Goal: Task Accomplishment & Management: Manage account settings

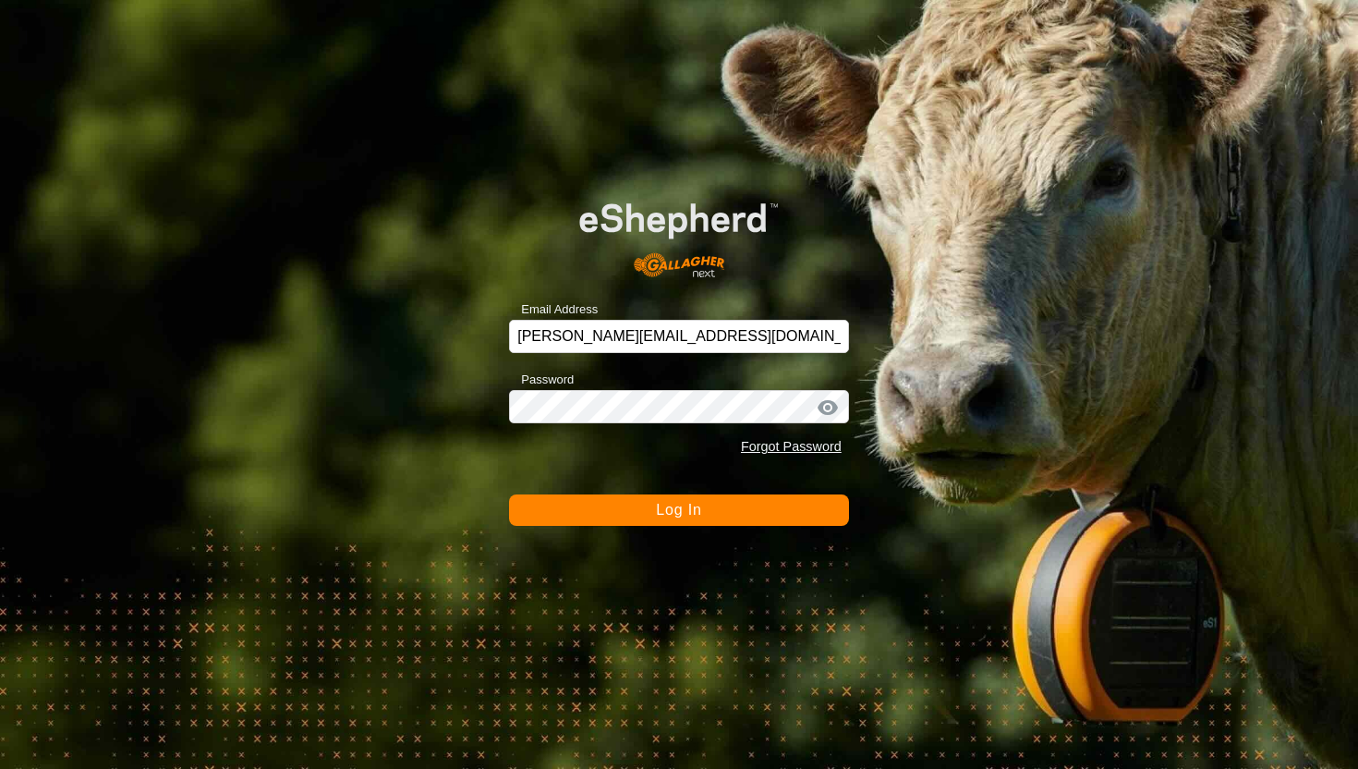
click at [789, 507] on button "Log In" at bounding box center [679, 509] width 340 height 31
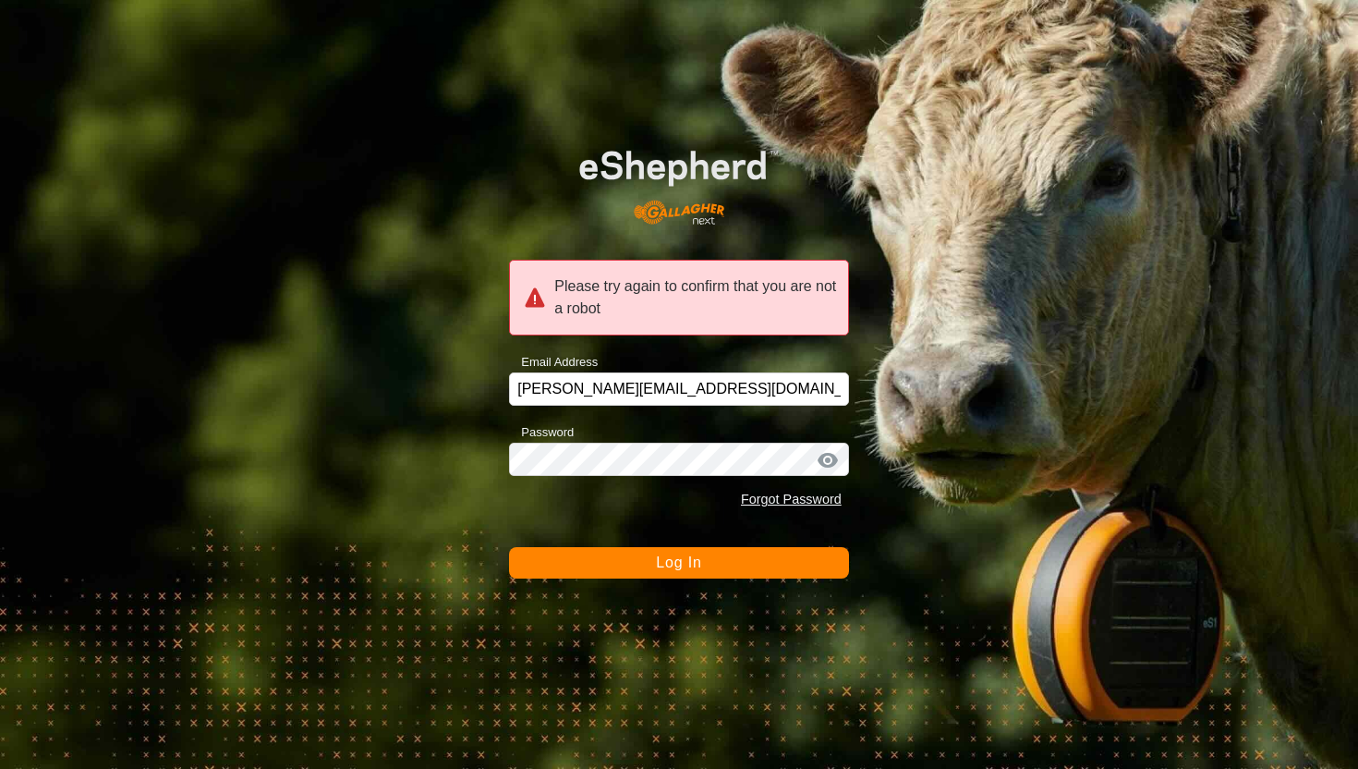
click at [752, 566] on button "Log In" at bounding box center [679, 562] width 340 height 31
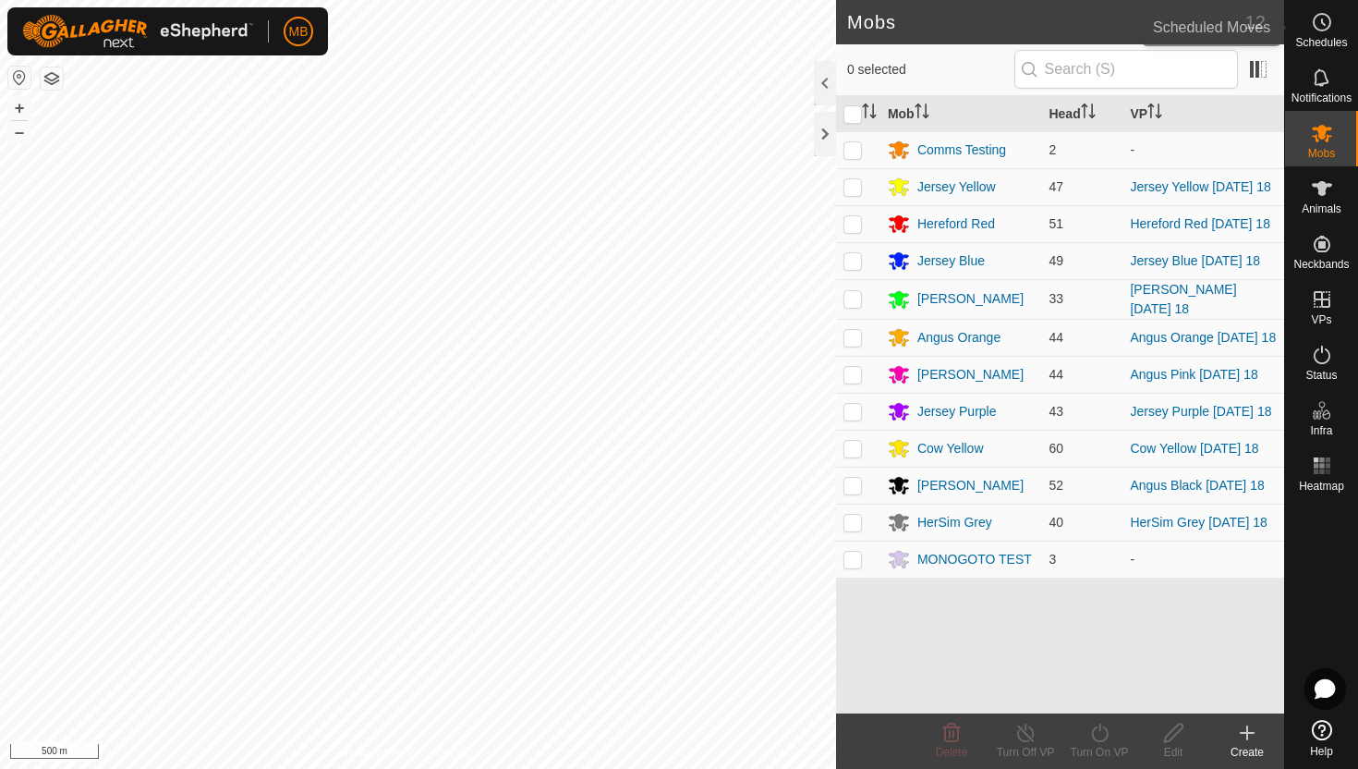
click at [1322, 20] on icon at bounding box center [1323, 22] width 3 height 6
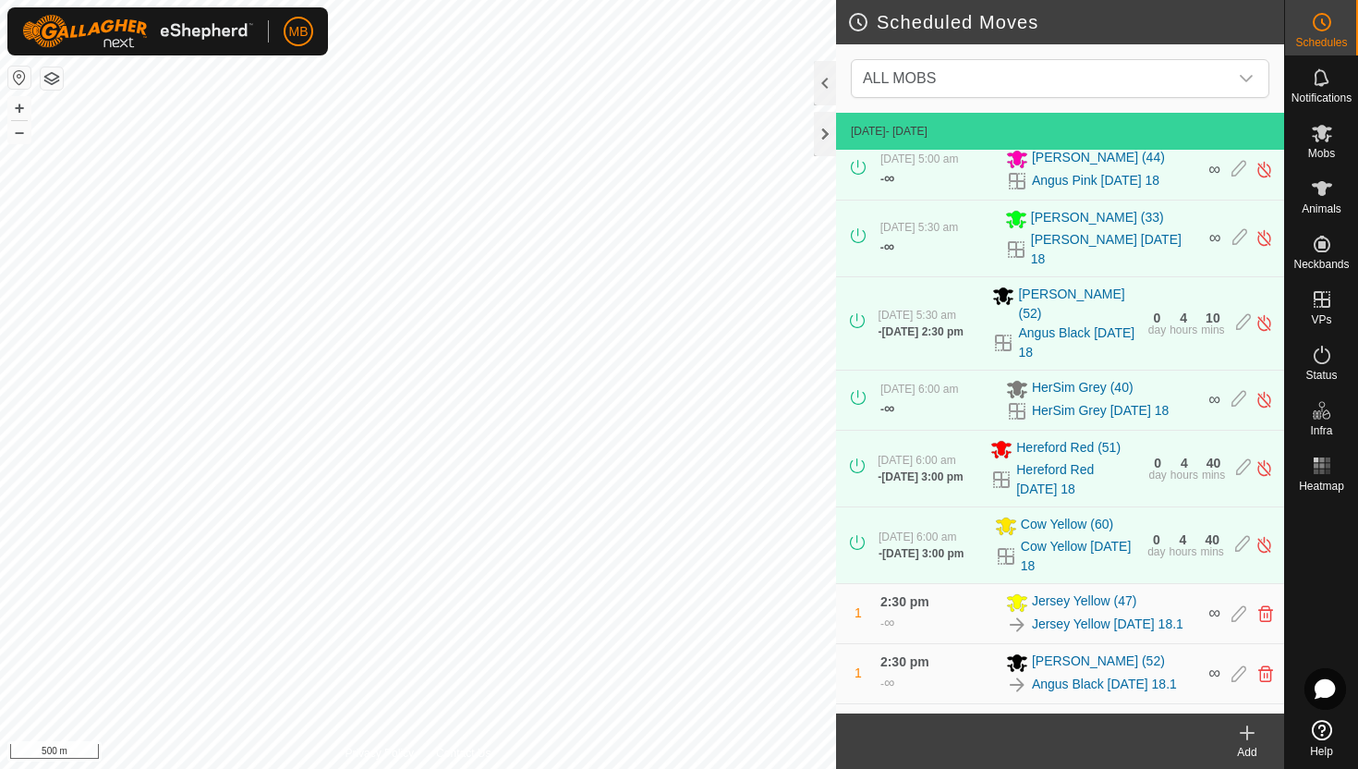
scroll to position [366, 0]
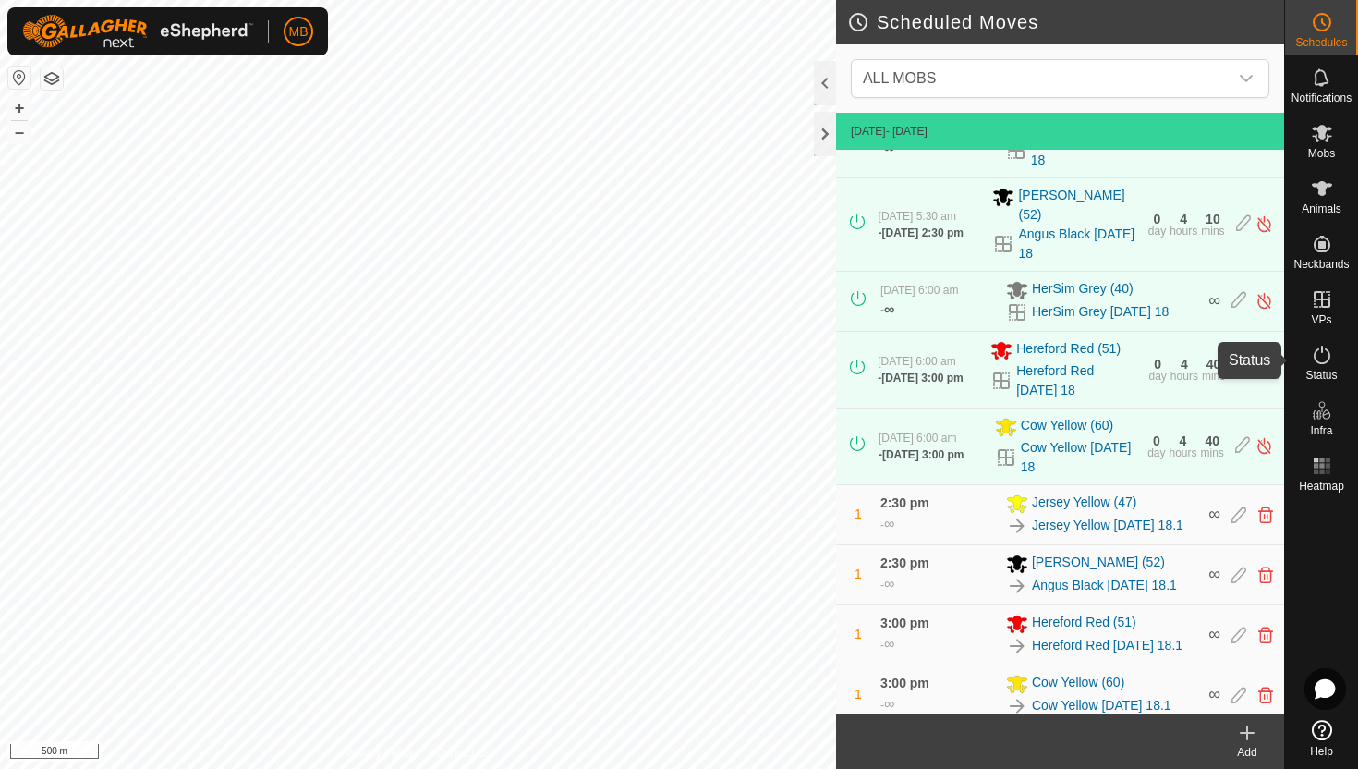
click at [1319, 359] on icon at bounding box center [1322, 355] width 22 height 22
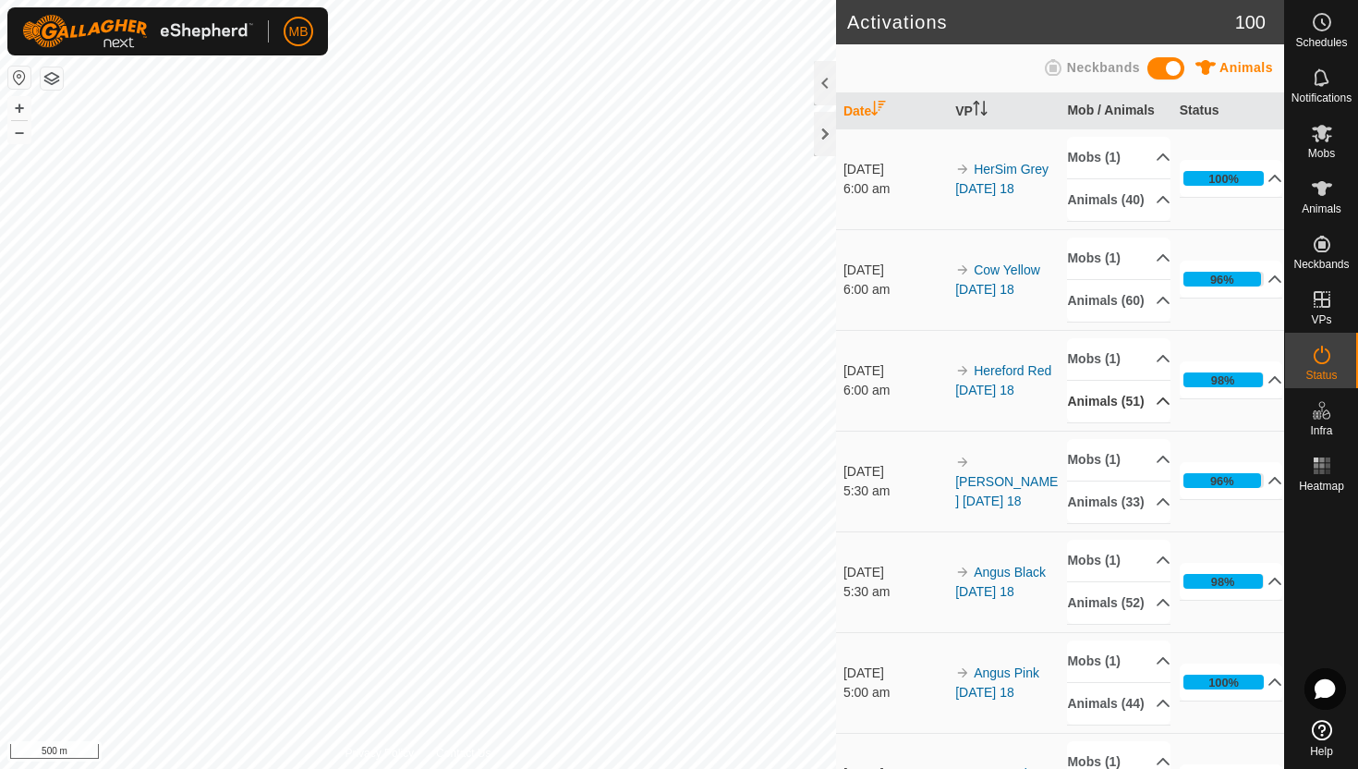
click at [1148, 422] on p-accordion-header "Animals (51)" at bounding box center [1119, 402] width 104 height 42
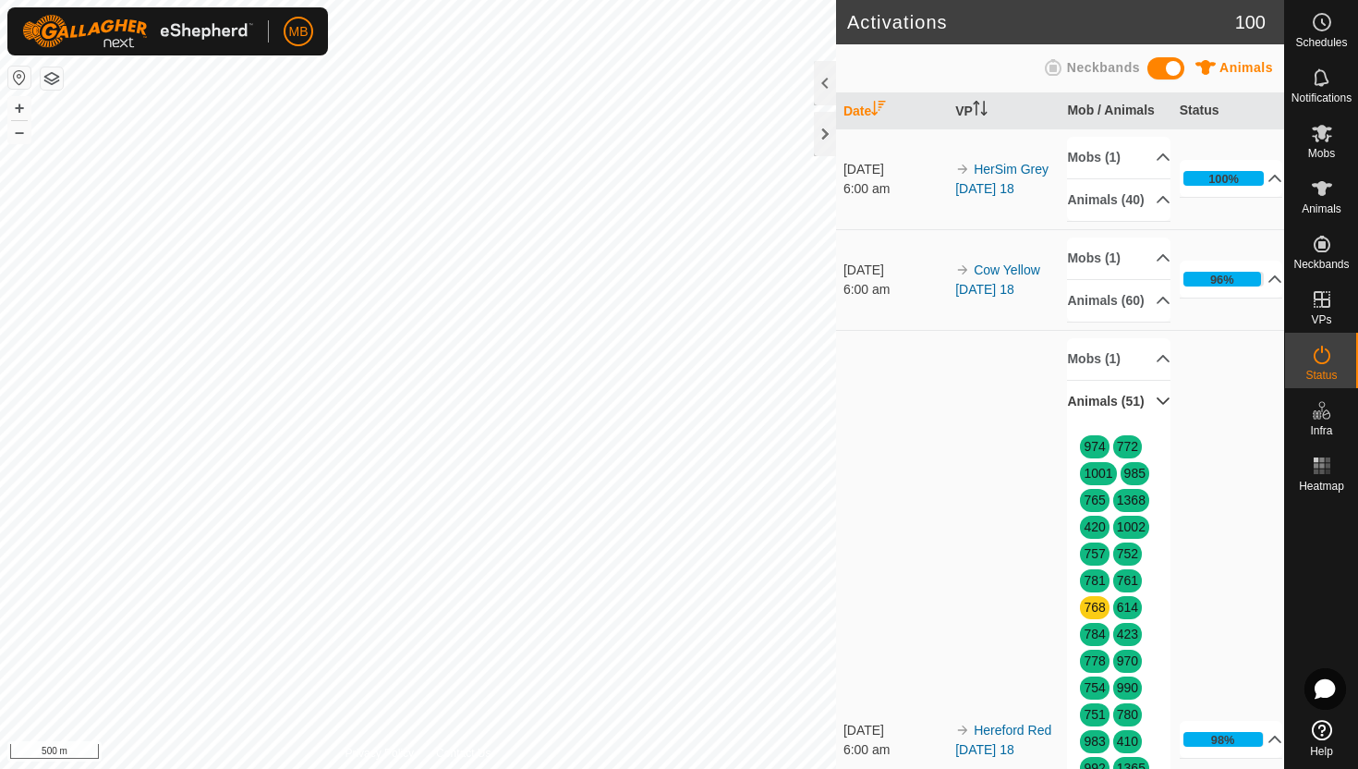
click at [1148, 422] on p-accordion-header "Animals (51)" at bounding box center [1119, 402] width 104 height 42
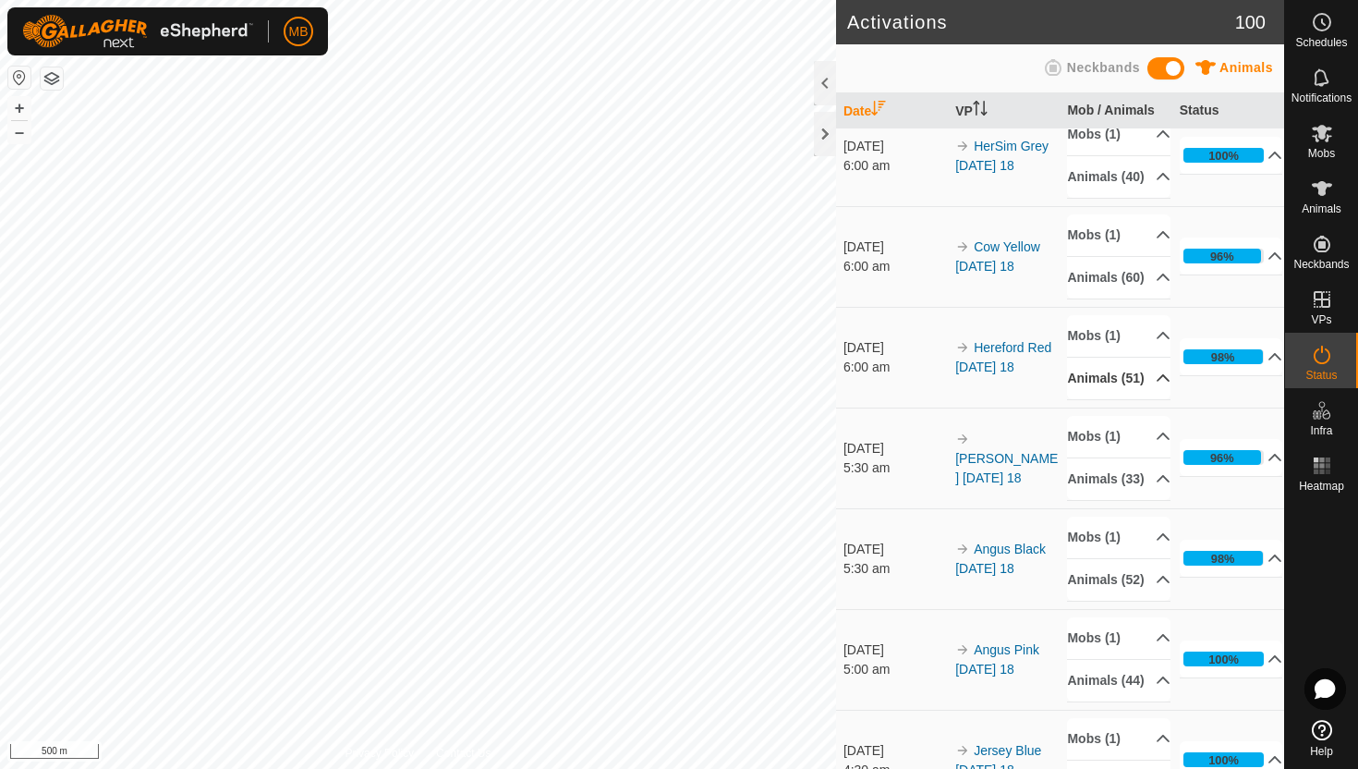
scroll to position [36, 0]
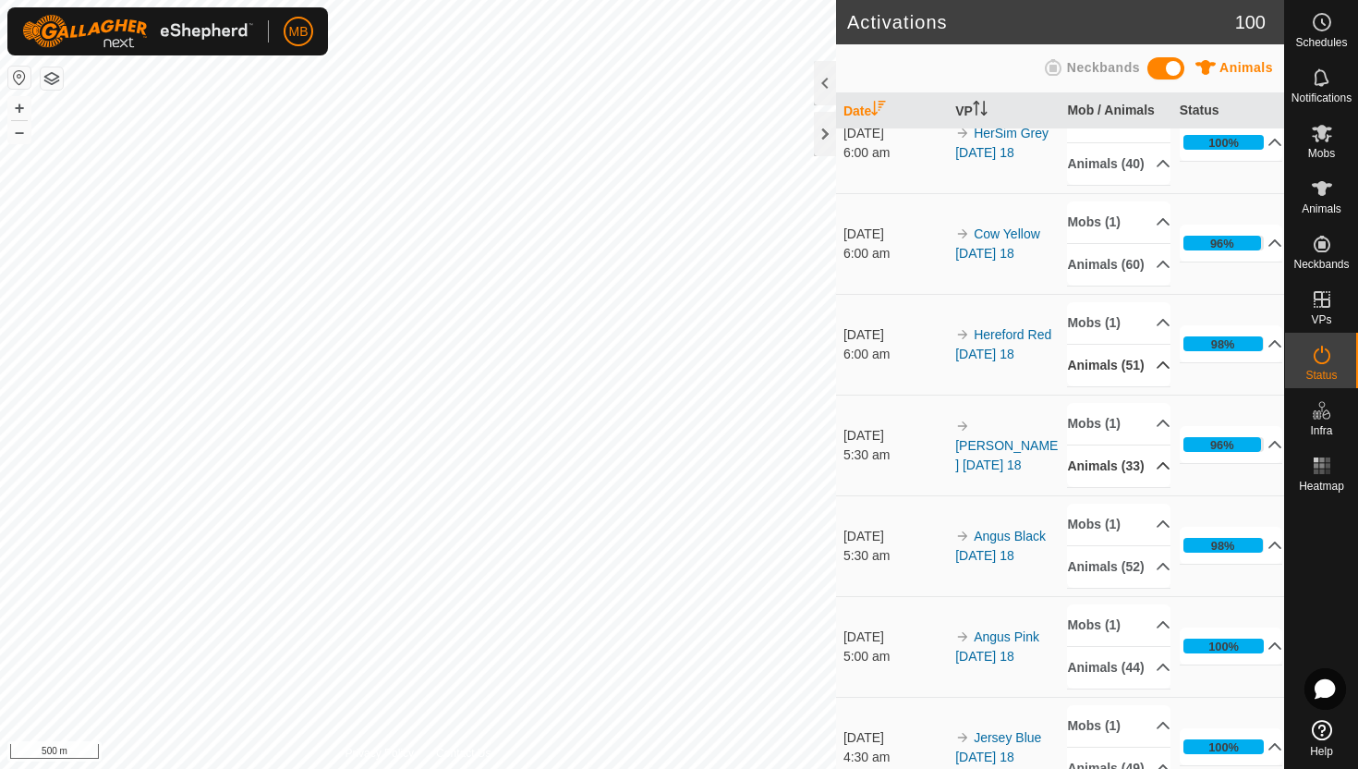
click at [1151, 487] on p-accordion-header "Animals (33)" at bounding box center [1119, 466] width 104 height 42
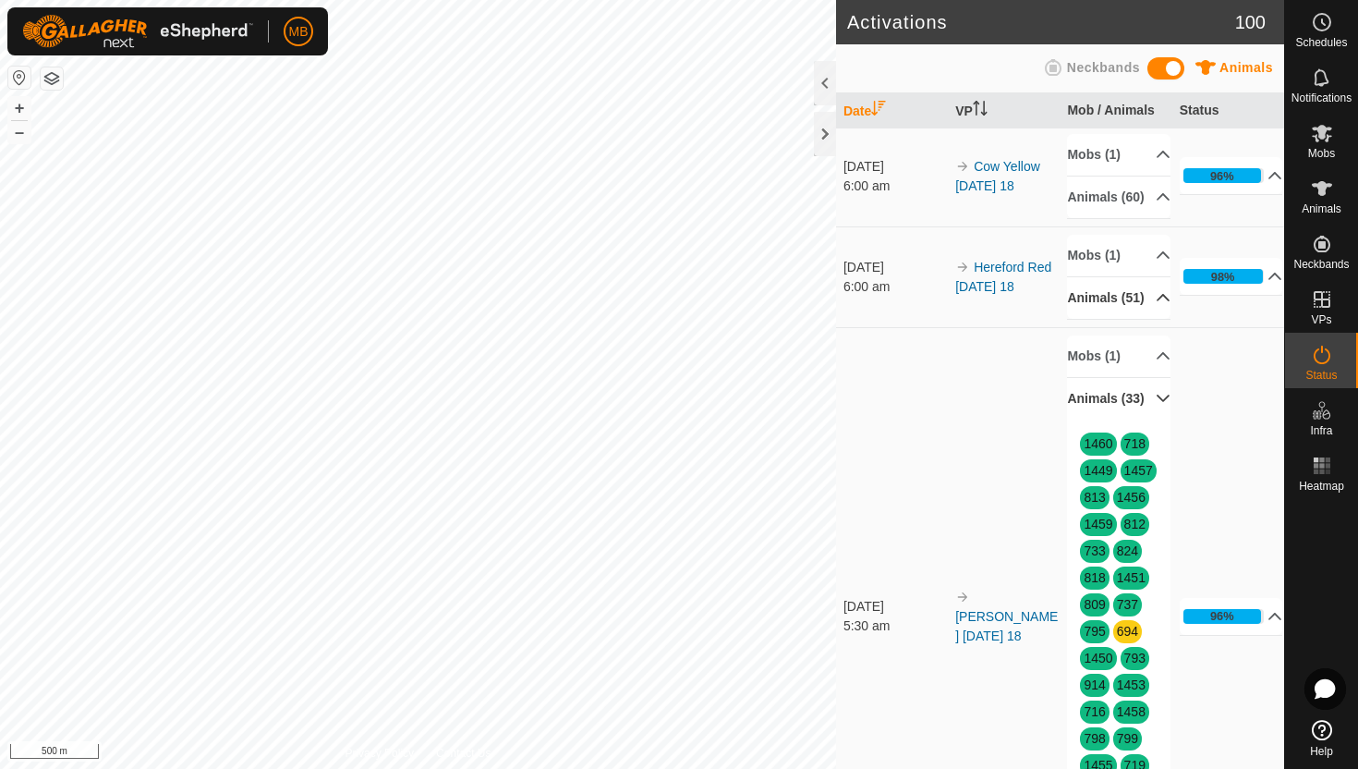
scroll to position [55, 0]
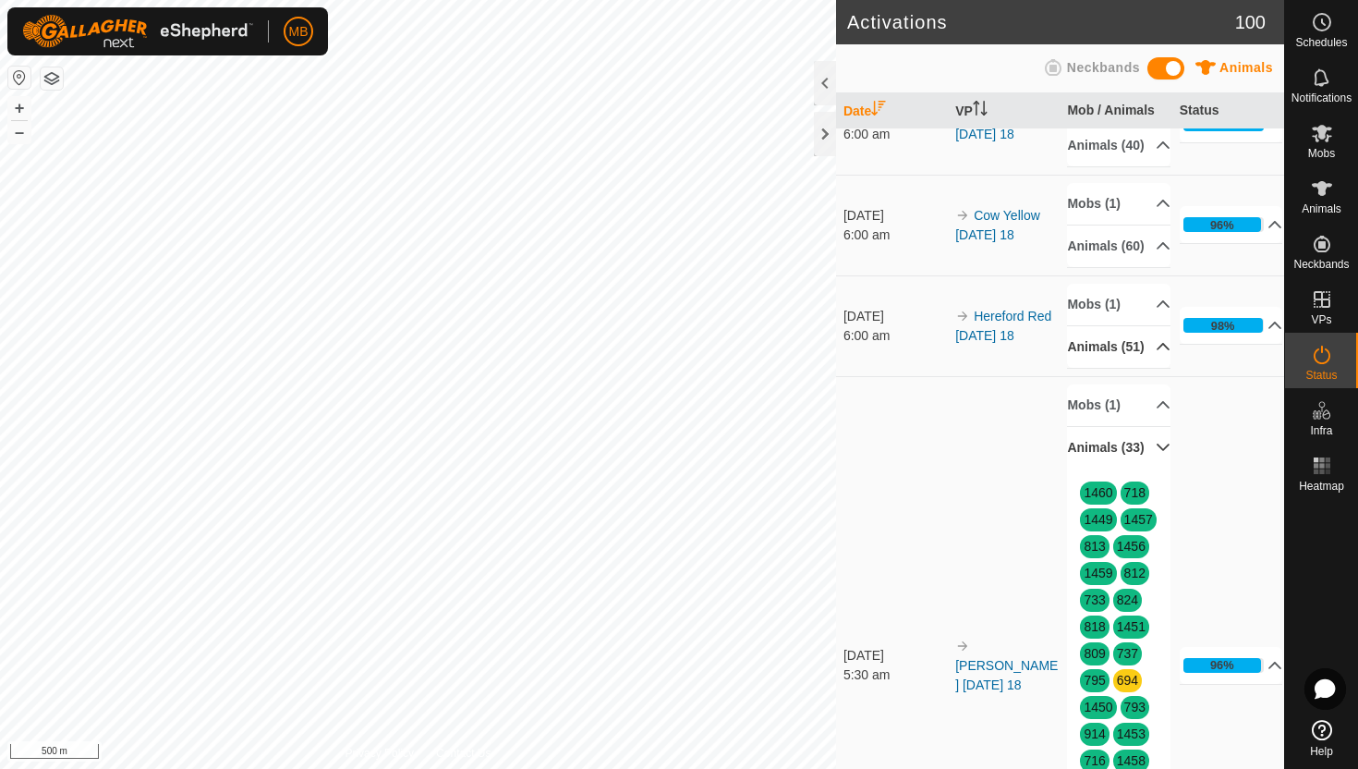
click at [1152, 469] on p-accordion-header "Animals (33)" at bounding box center [1119, 448] width 104 height 42
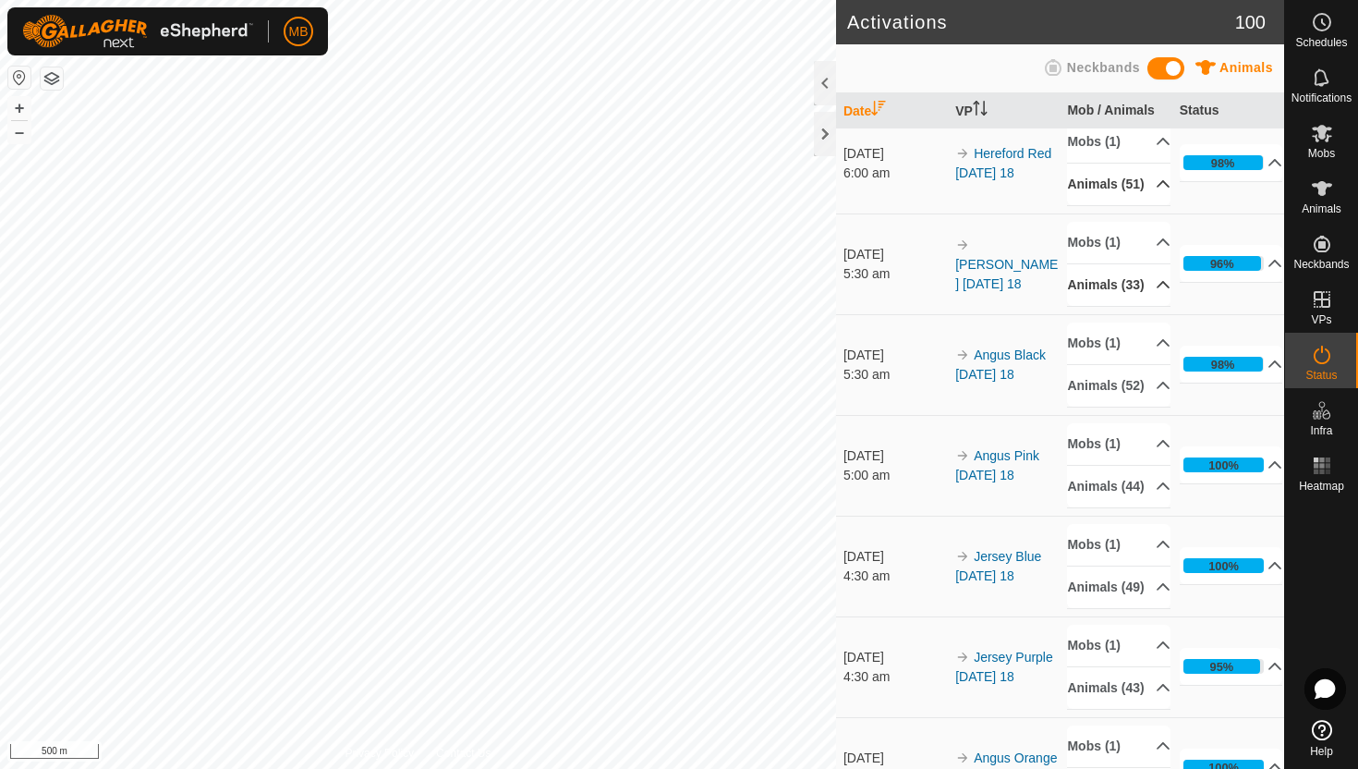
scroll to position [221, 0]
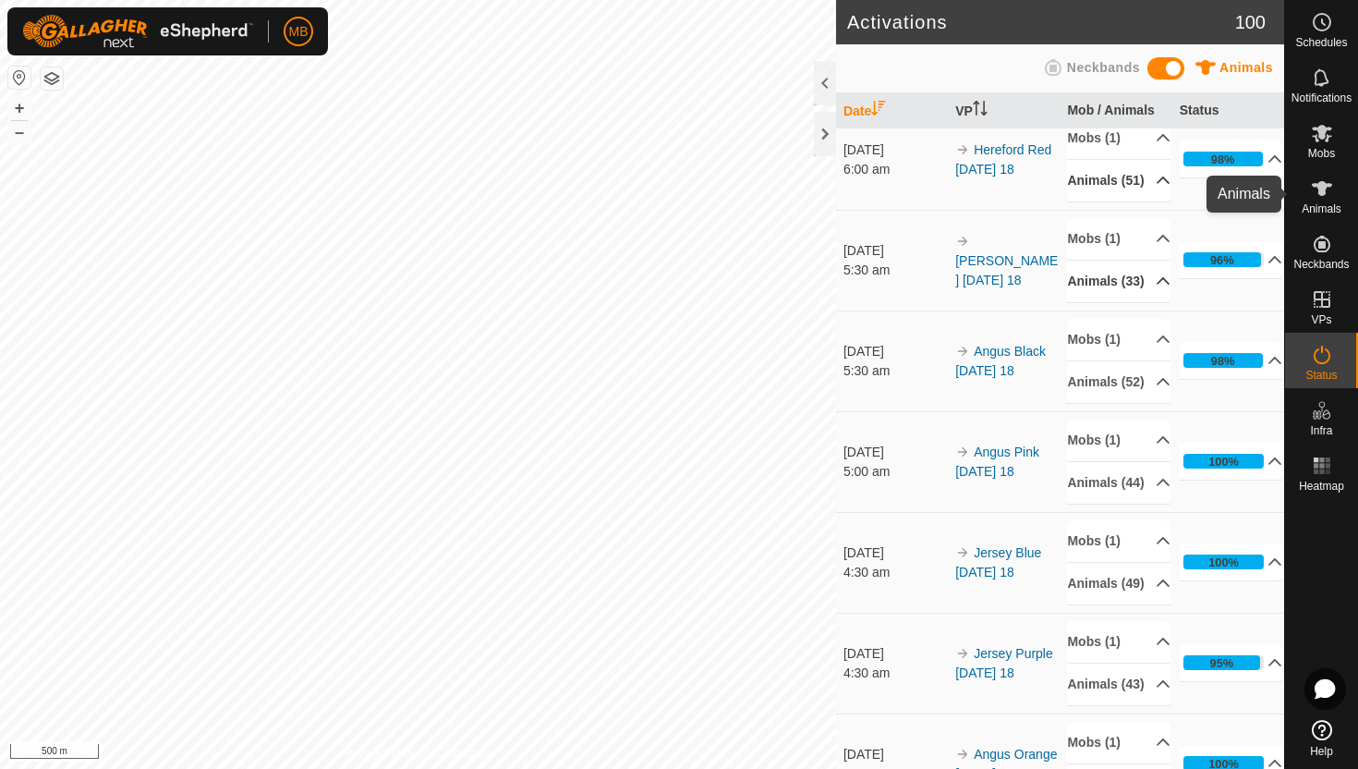
click at [1324, 187] on icon at bounding box center [1322, 188] width 20 height 15
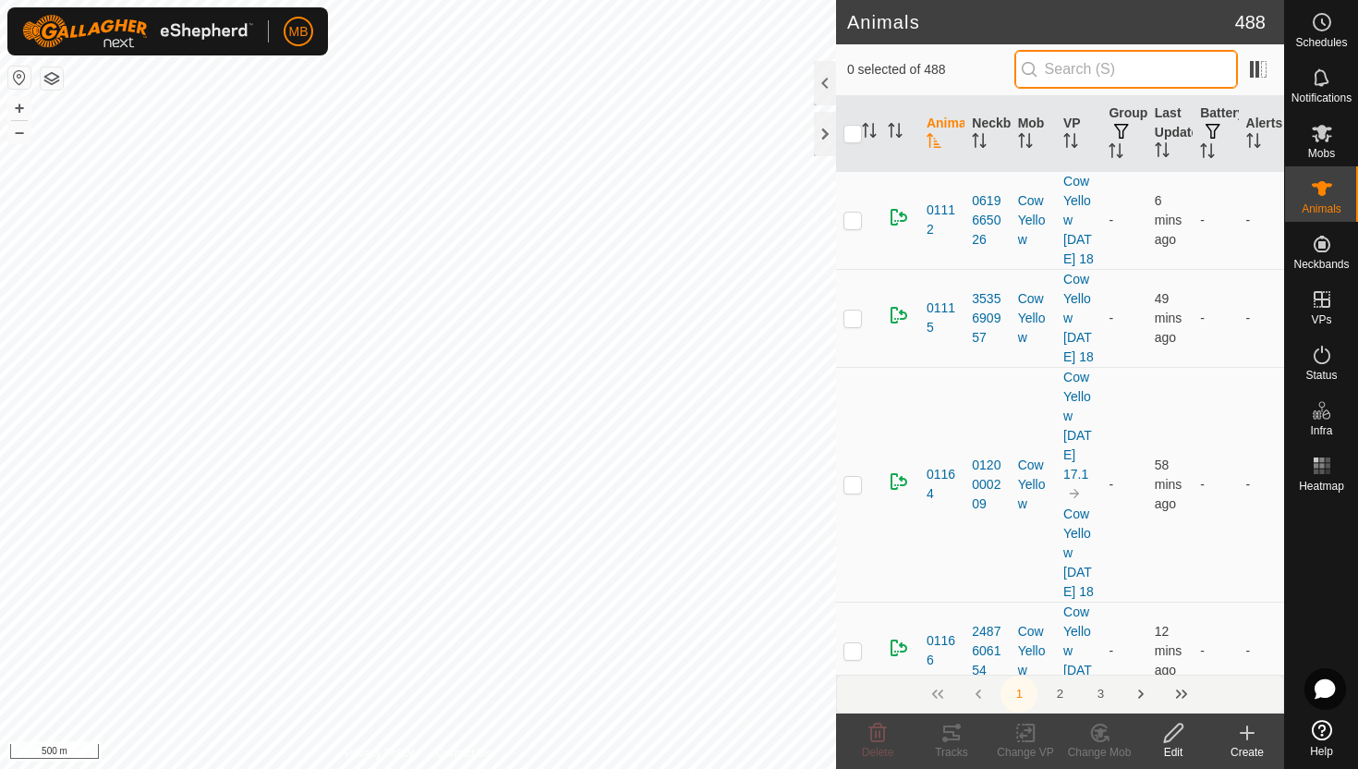
click at [1146, 73] on input "text" at bounding box center [1127, 69] width 224 height 39
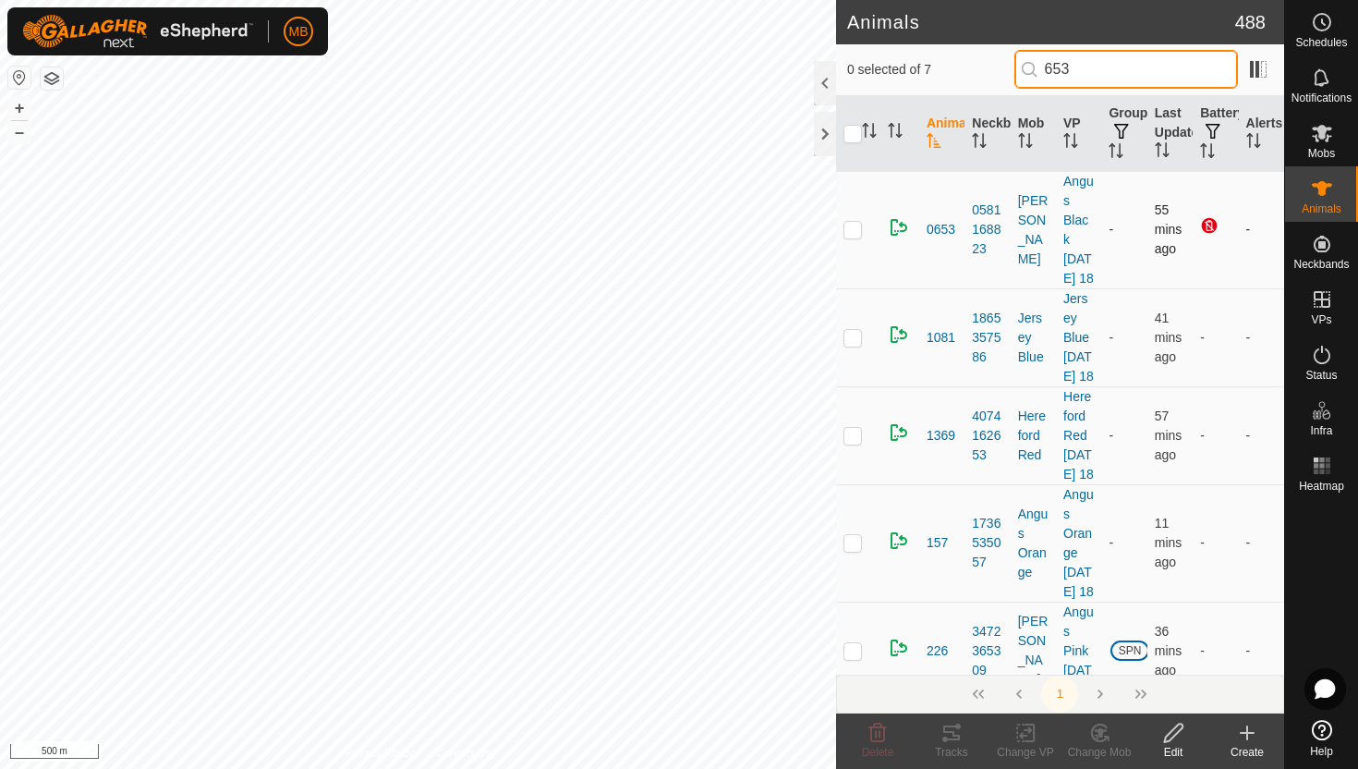
type input "653"
click at [854, 232] on p-checkbox at bounding box center [853, 229] width 18 height 15
checkbox input "true"
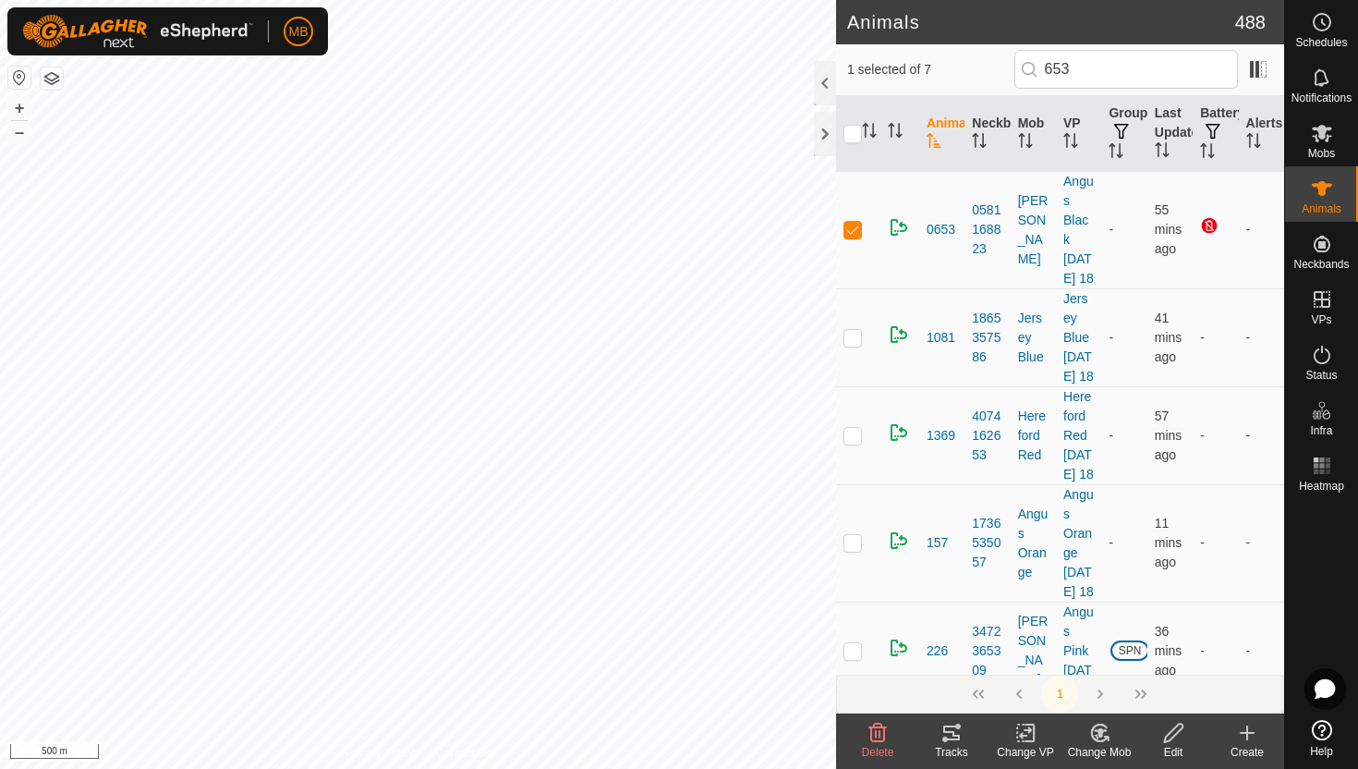
click at [1174, 730] on icon at bounding box center [1174, 733] width 23 height 22
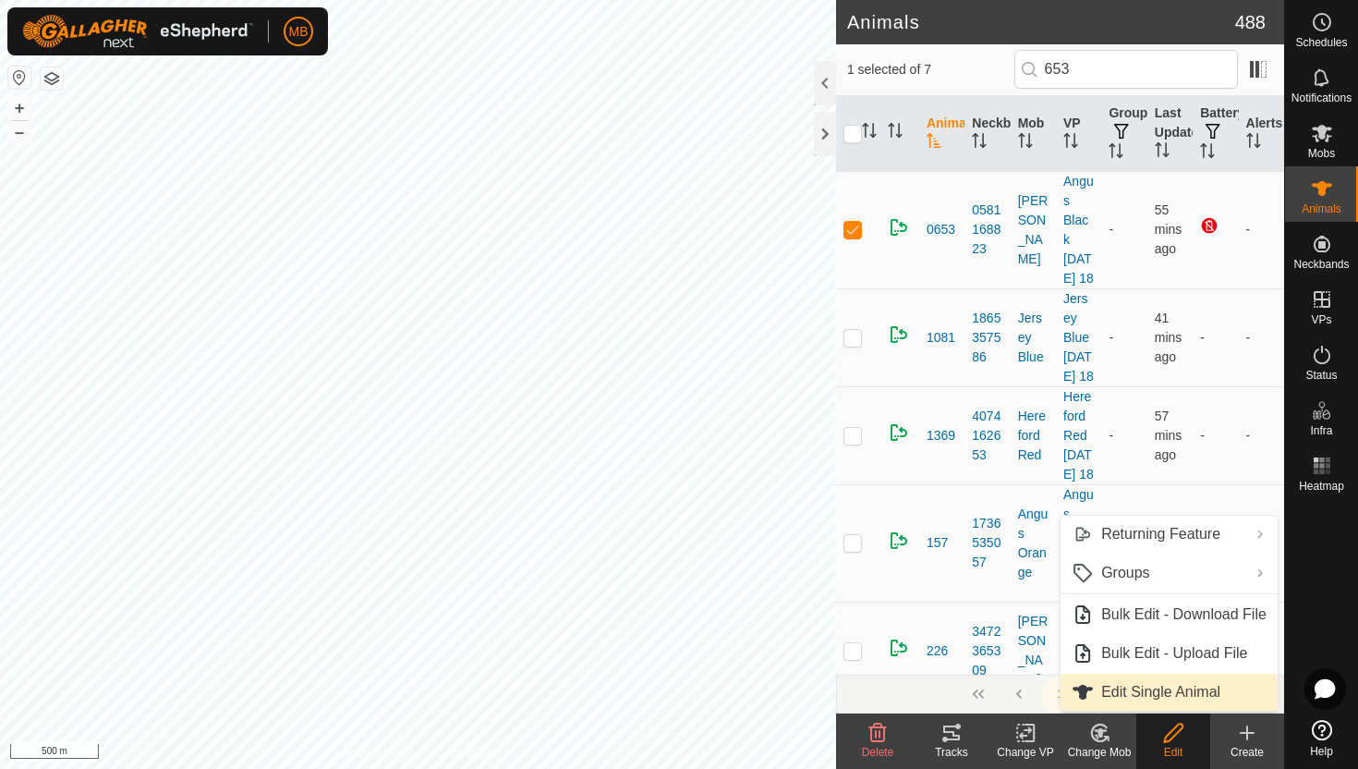
click at [1192, 688] on link "Edit Single Animal" at bounding box center [1169, 692] width 217 height 37
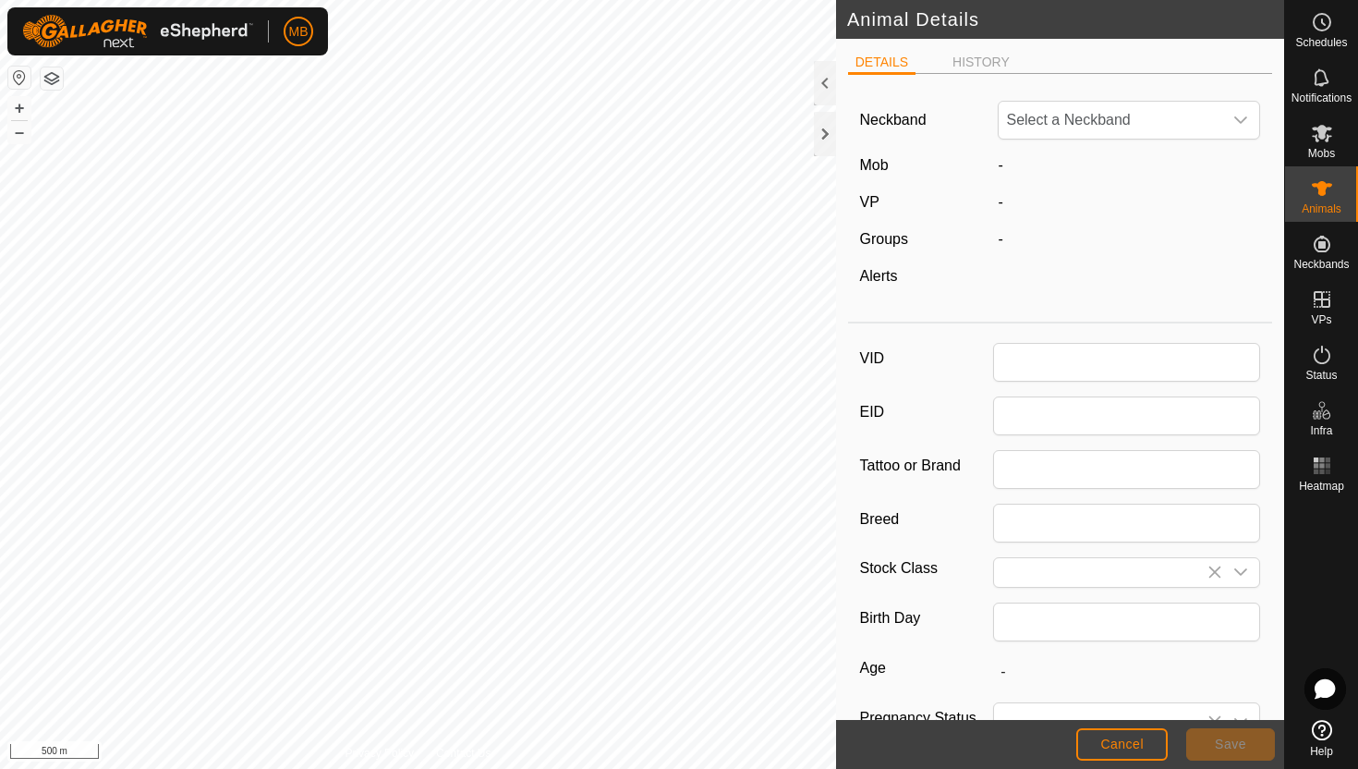
type input "0653"
type input "443"
type input "08 Jun, 2025"
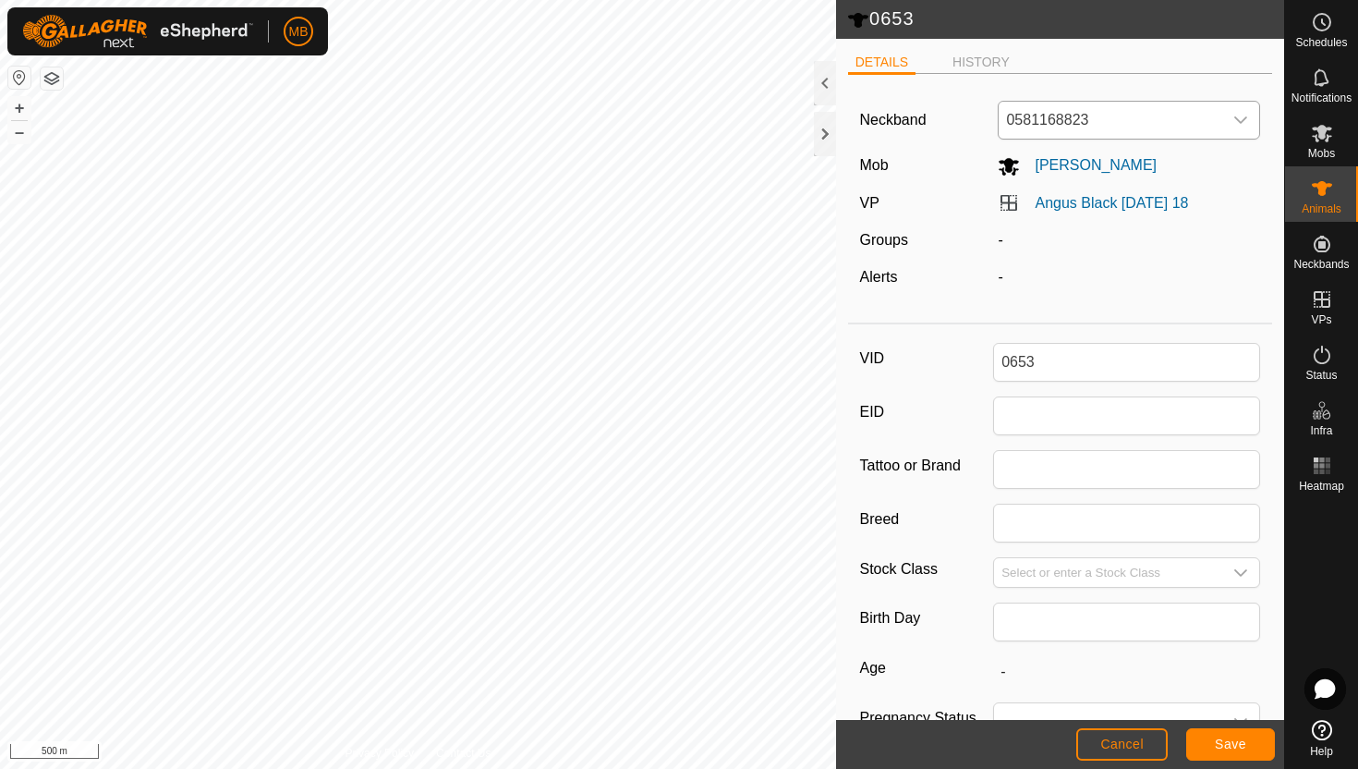
click at [1235, 121] on icon "dropdown trigger" at bounding box center [1241, 120] width 15 height 15
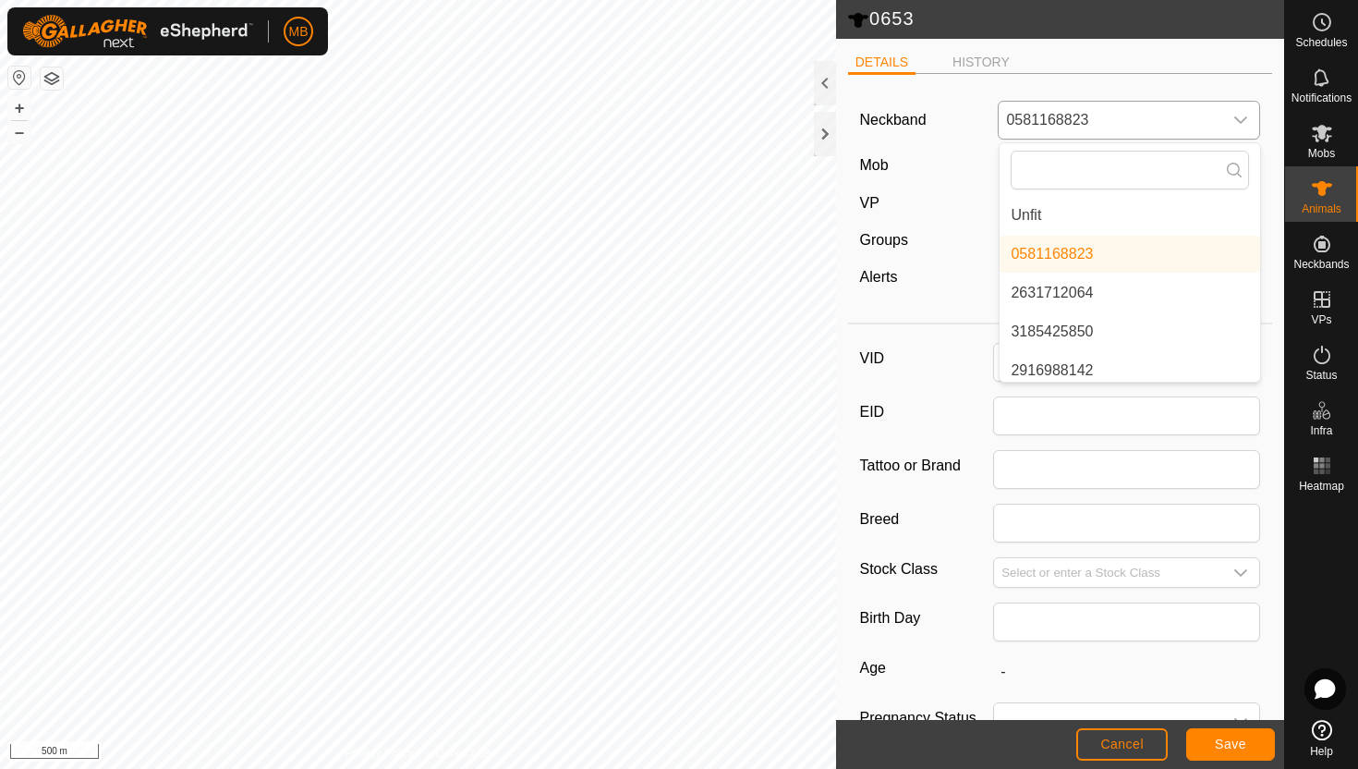
click at [1146, 219] on li "Unfit" at bounding box center [1130, 215] width 261 height 37
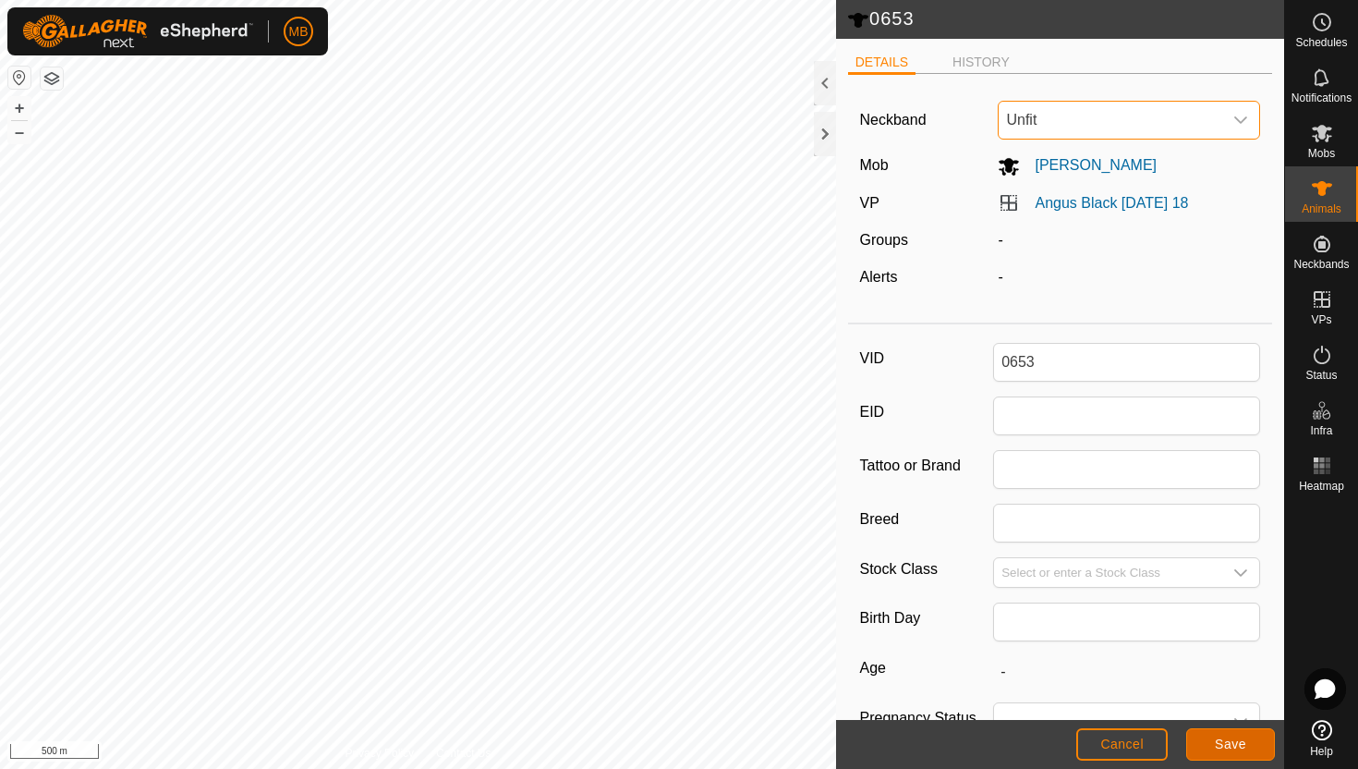
click at [1252, 744] on button "Save" at bounding box center [1231, 744] width 89 height 32
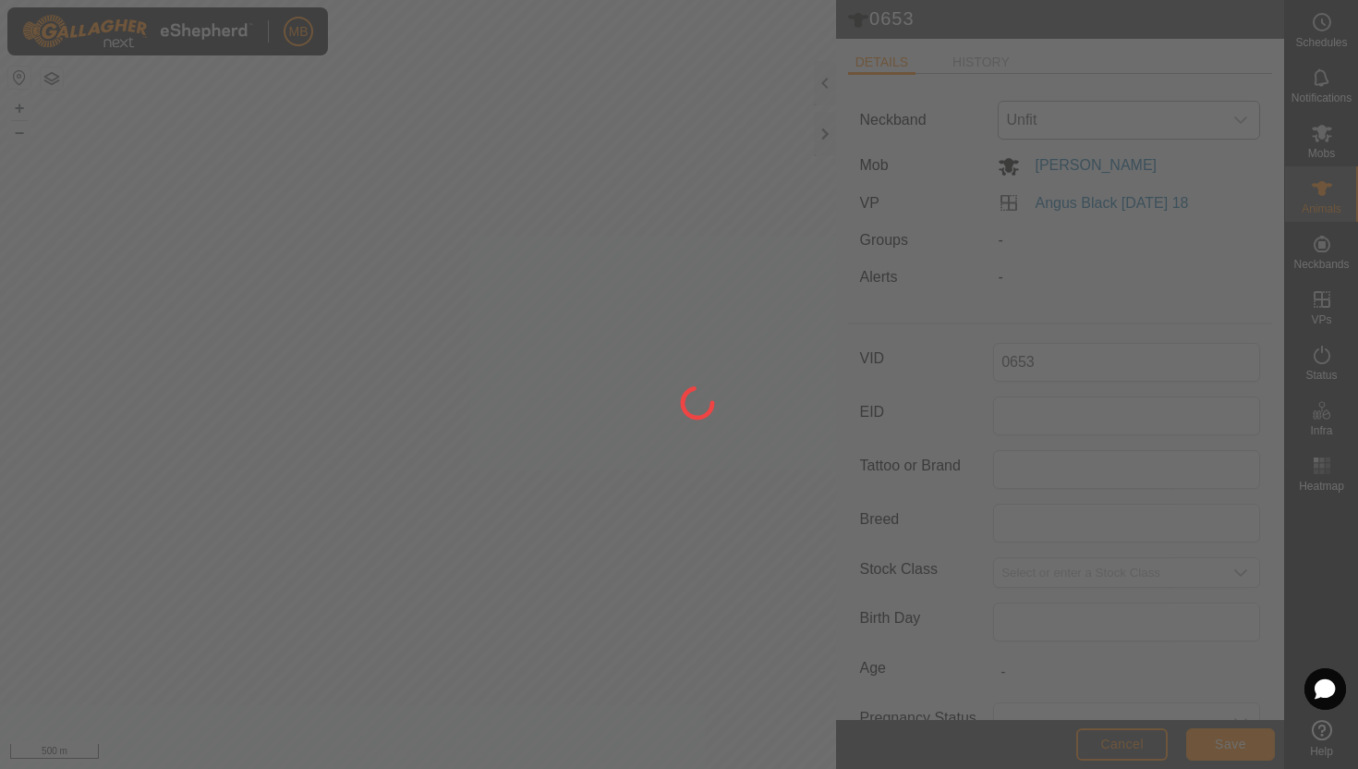
type input "-"
type input "443 kg"
type input "-"
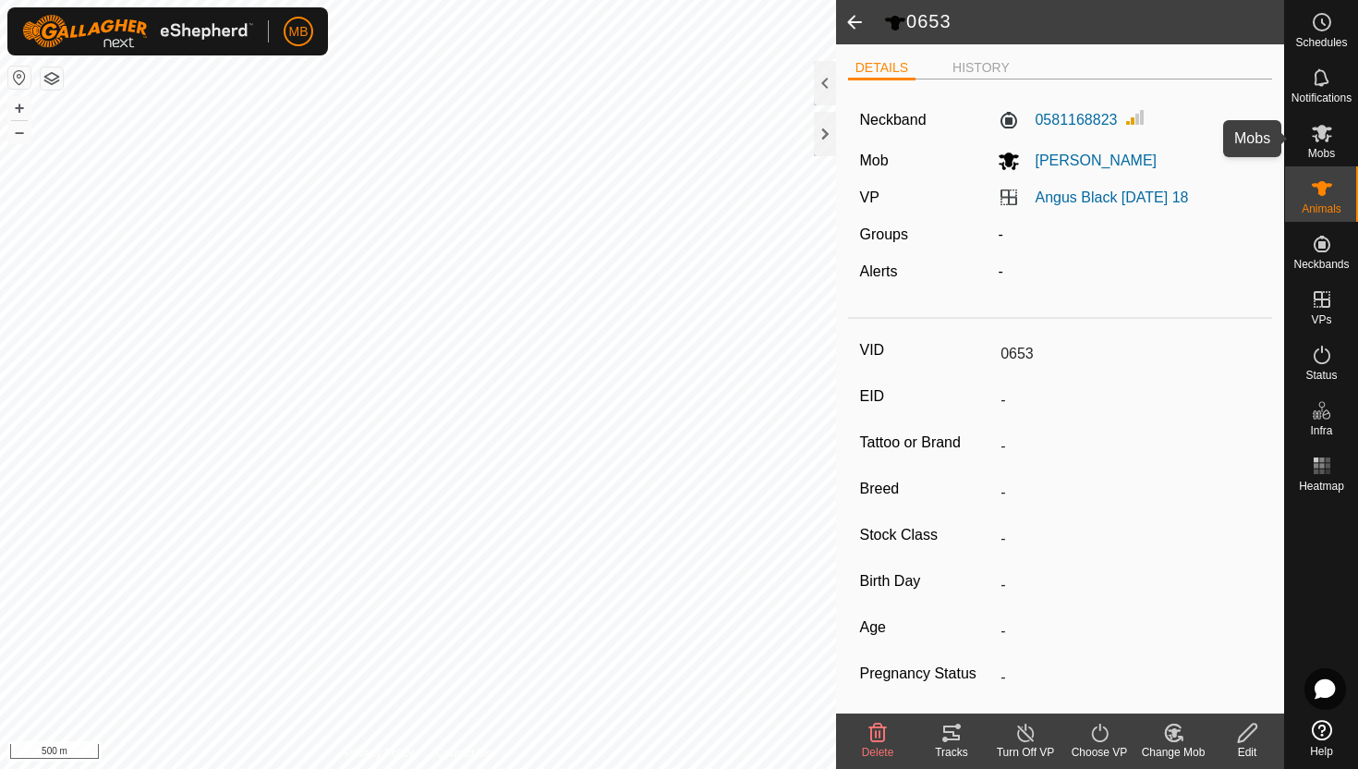
click at [1330, 140] on icon at bounding box center [1322, 133] width 22 height 22
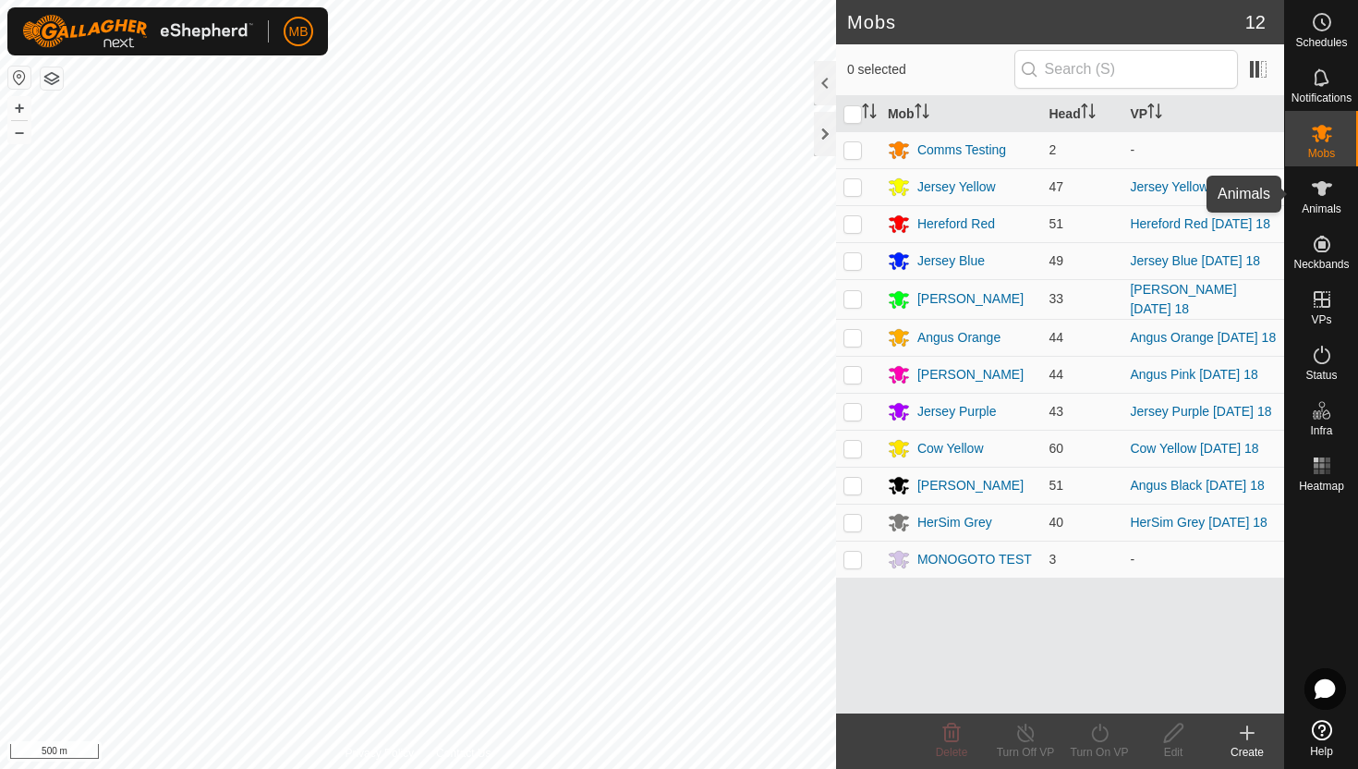
click at [1331, 191] on icon at bounding box center [1322, 188] width 22 height 22
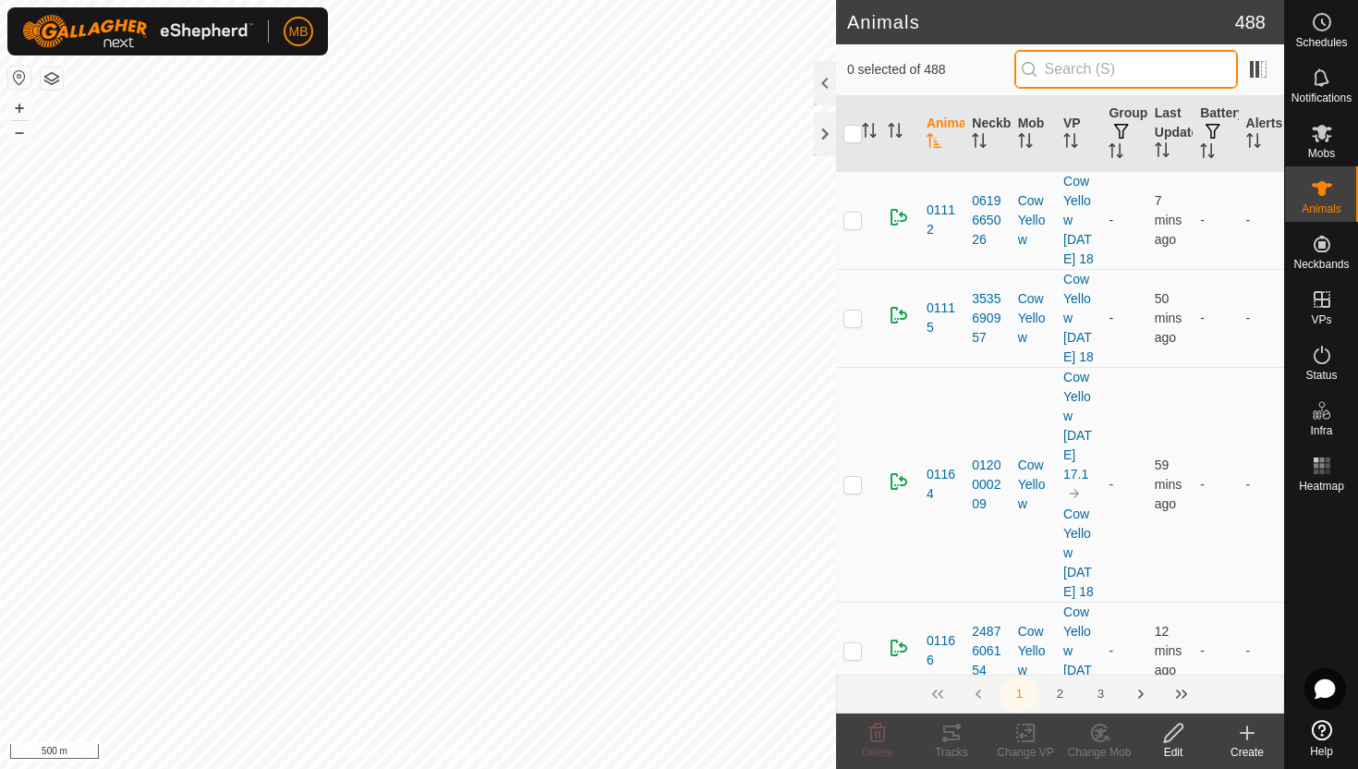
click at [1106, 66] on input "text" at bounding box center [1127, 69] width 224 height 39
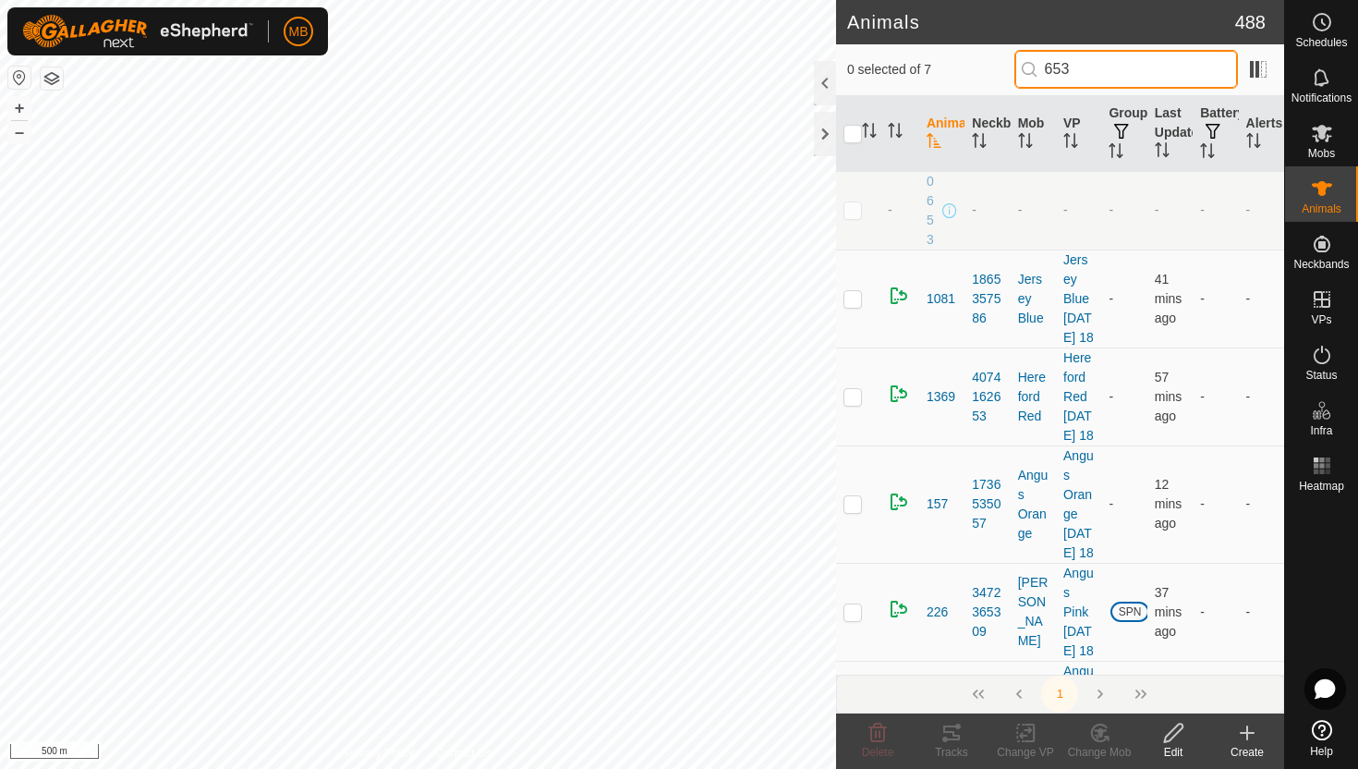
type input "653"
click at [853, 216] on p-checkbox at bounding box center [853, 209] width 18 height 15
checkbox input "true"
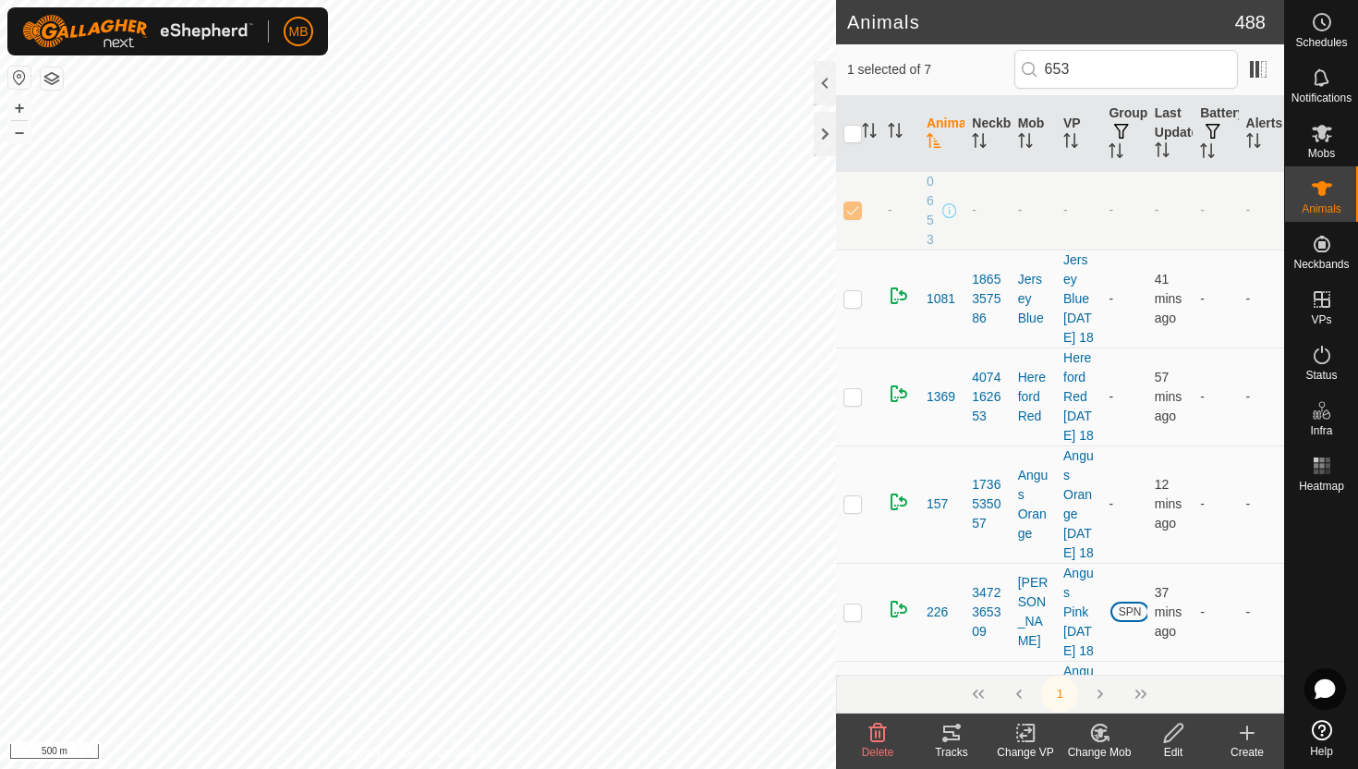
click at [1171, 734] on icon at bounding box center [1174, 733] width 23 height 22
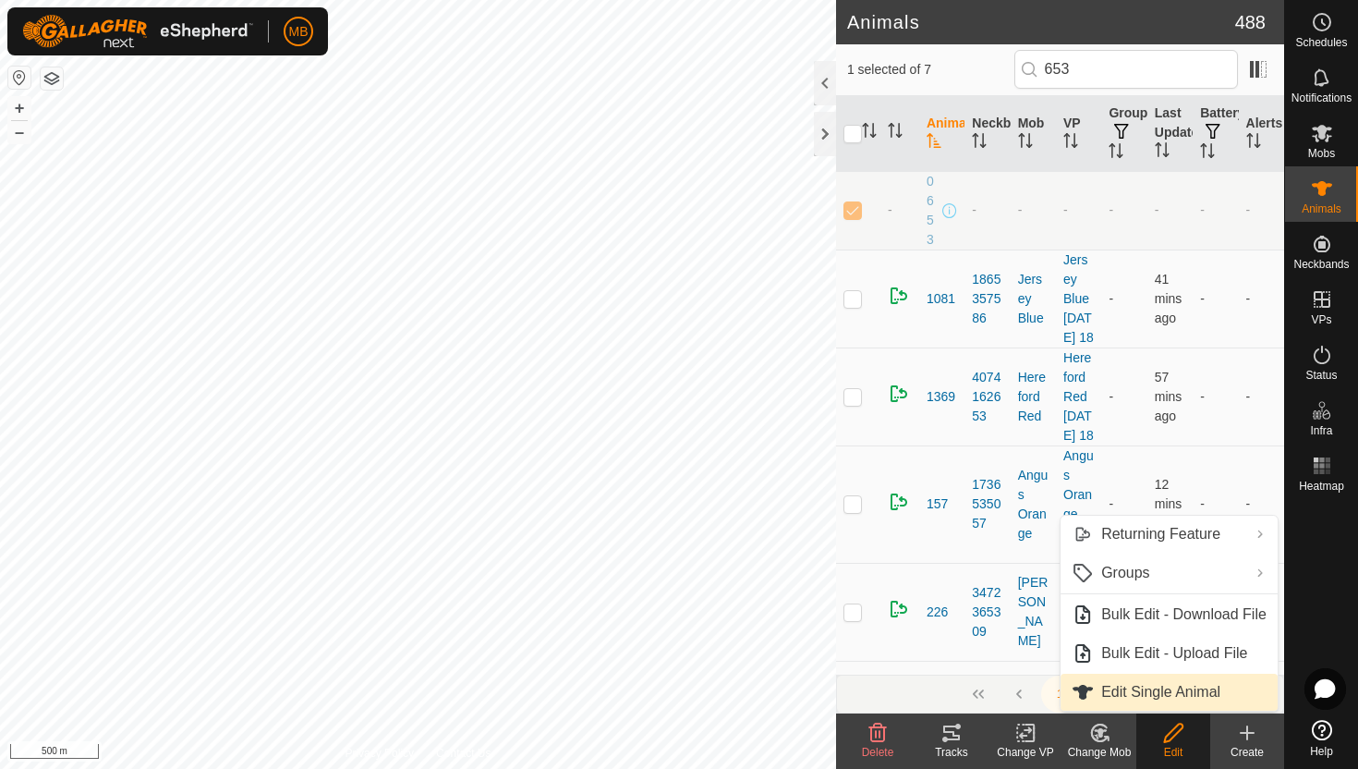
click at [1180, 690] on link "Edit Single Animal" at bounding box center [1169, 692] width 217 height 37
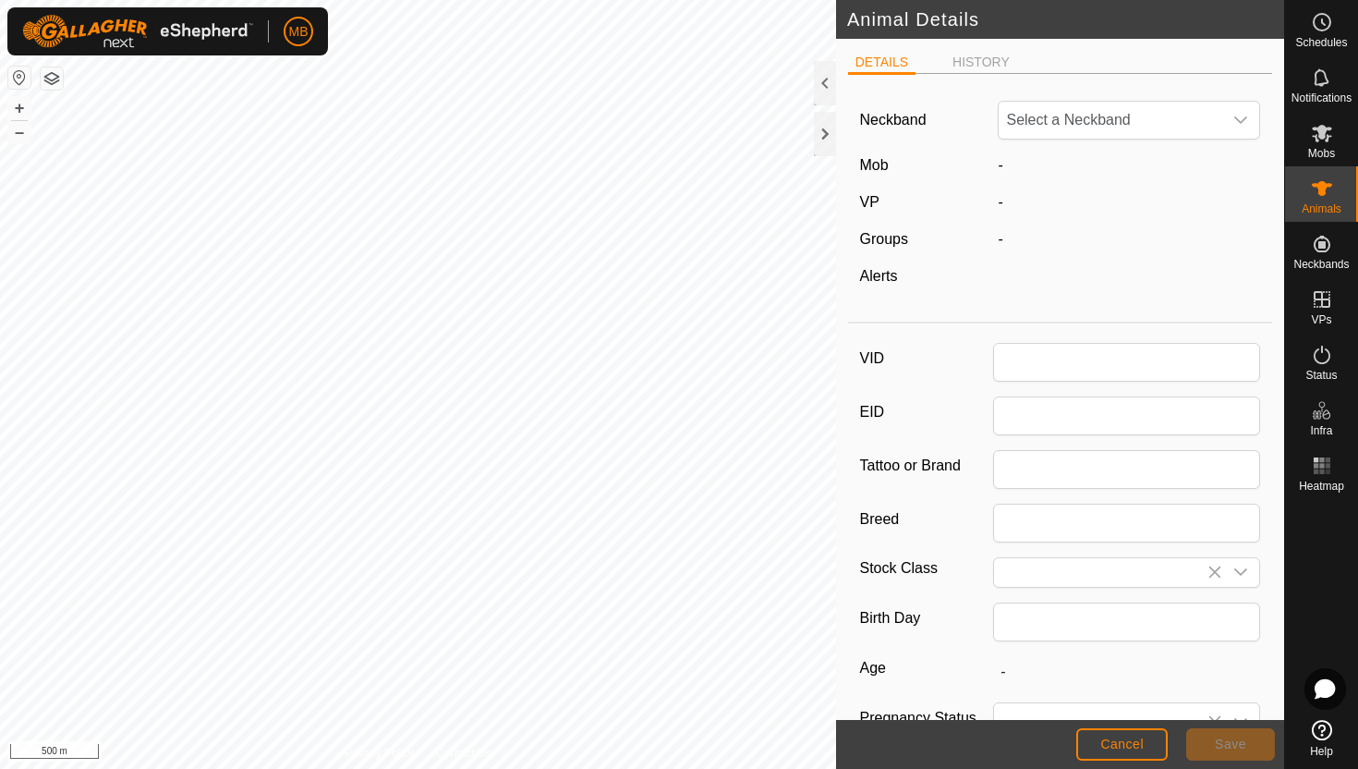
type input "0653"
type input "443"
type input "08 Jun, 2025"
click at [1235, 121] on icon "dropdown trigger" at bounding box center [1241, 120] width 15 height 15
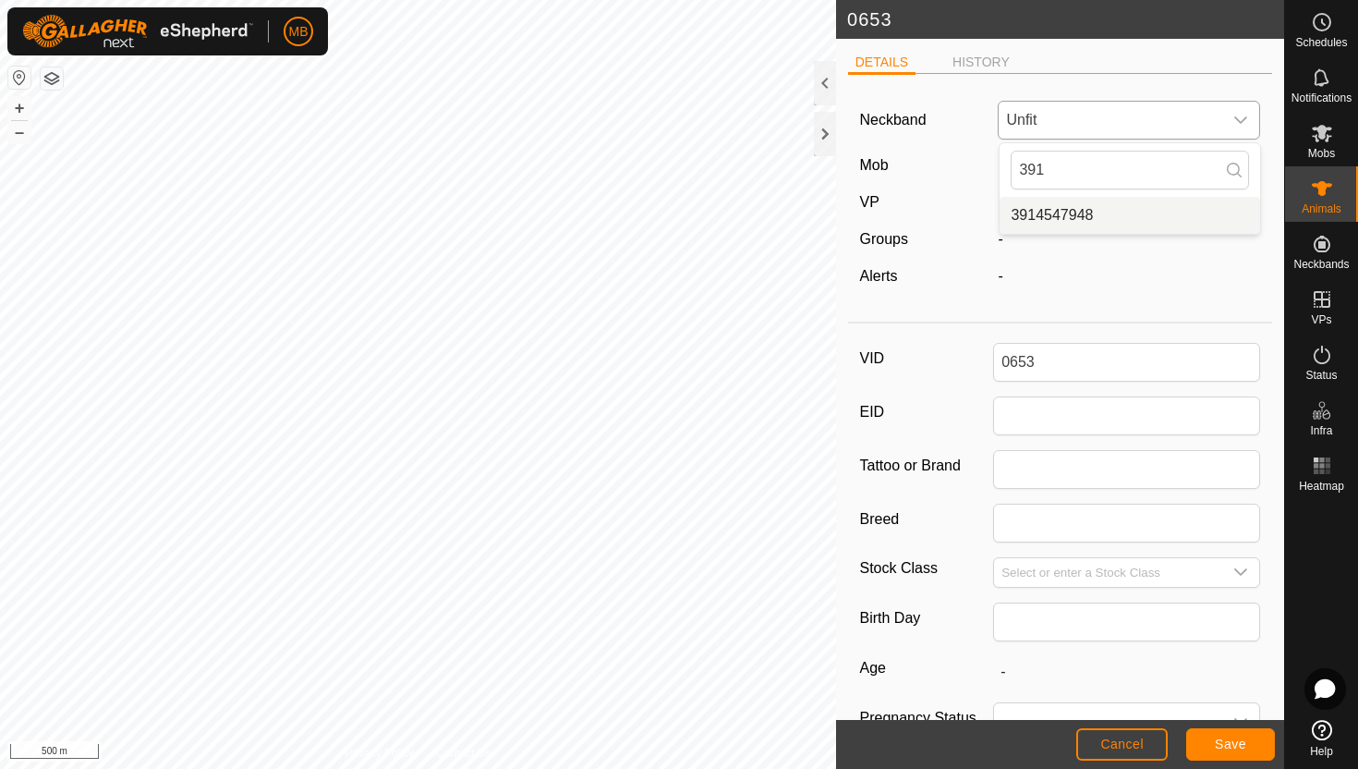
type input "391"
click at [1127, 218] on li "3914547948" at bounding box center [1130, 215] width 261 height 37
click at [1243, 741] on span "Save" at bounding box center [1230, 744] width 31 height 15
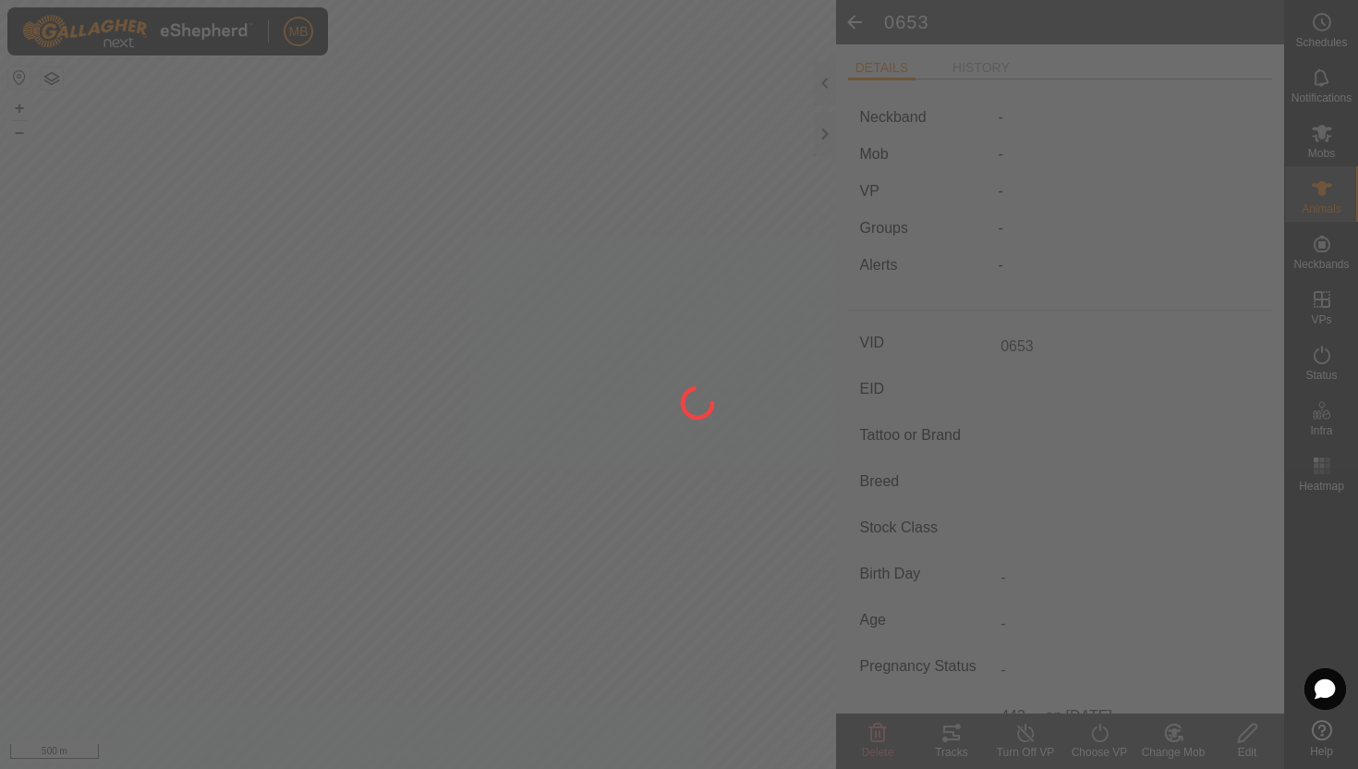
type input "-"
type input "443 kg"
type input "-"
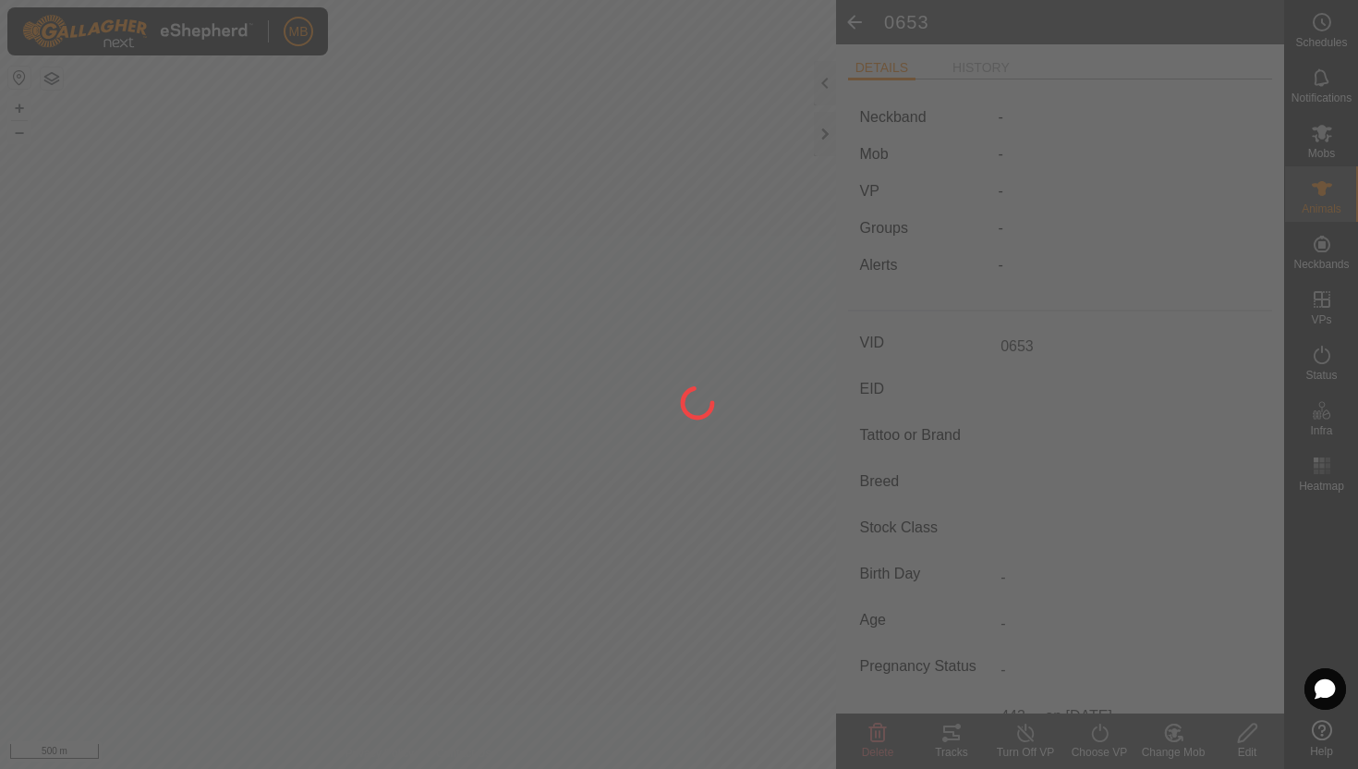
type input "-"
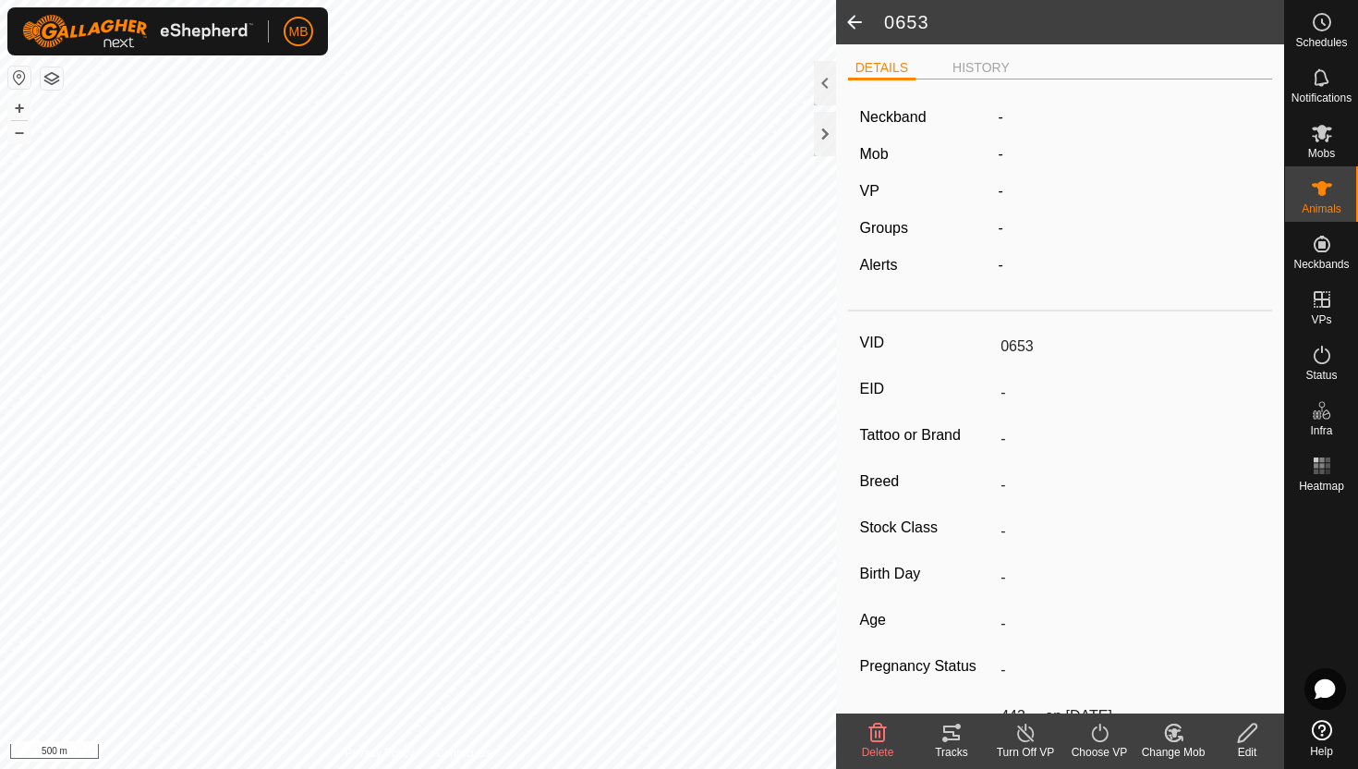
click at [1176, 735] on icon at bounding box center [1174, 733] width 23 height 22
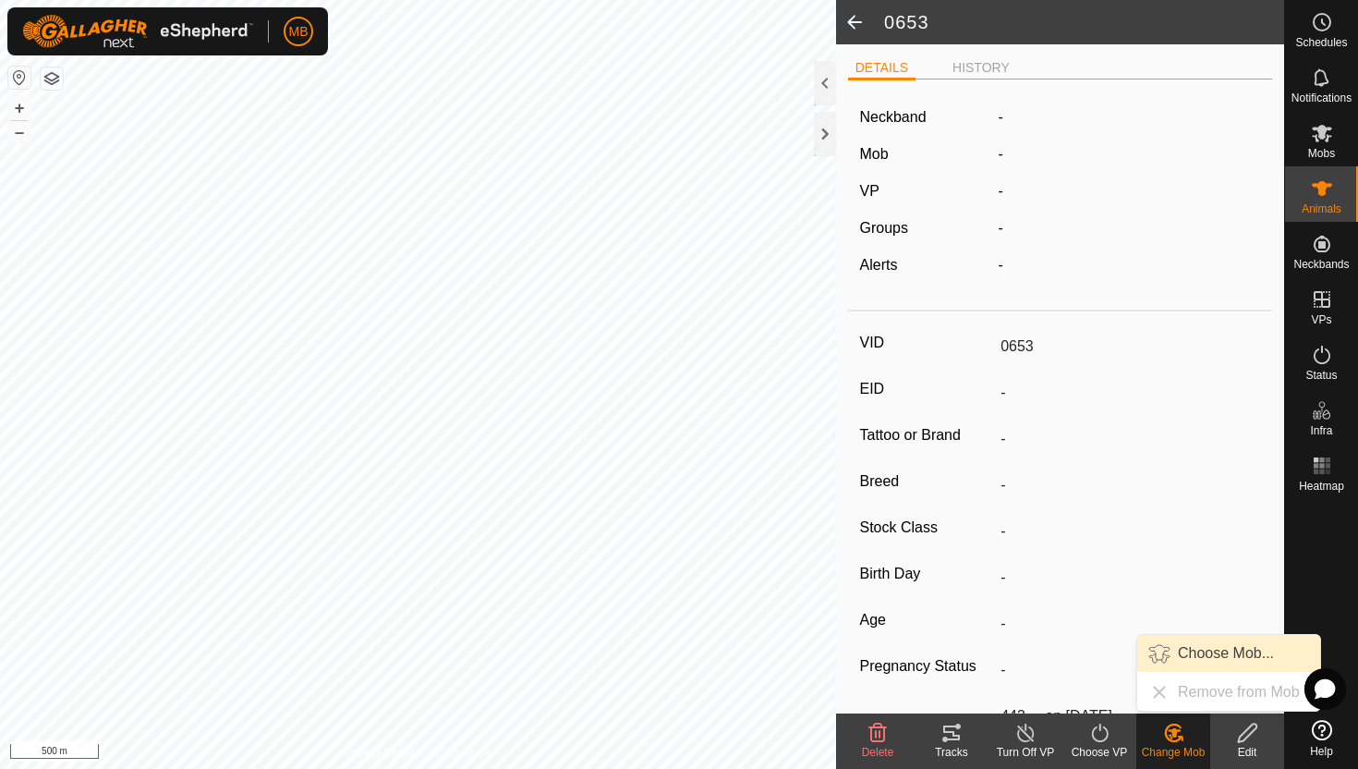
click at [1216, 653] on link "Choose Mob..." at bounding box center [1229, 653] width 183 height 37
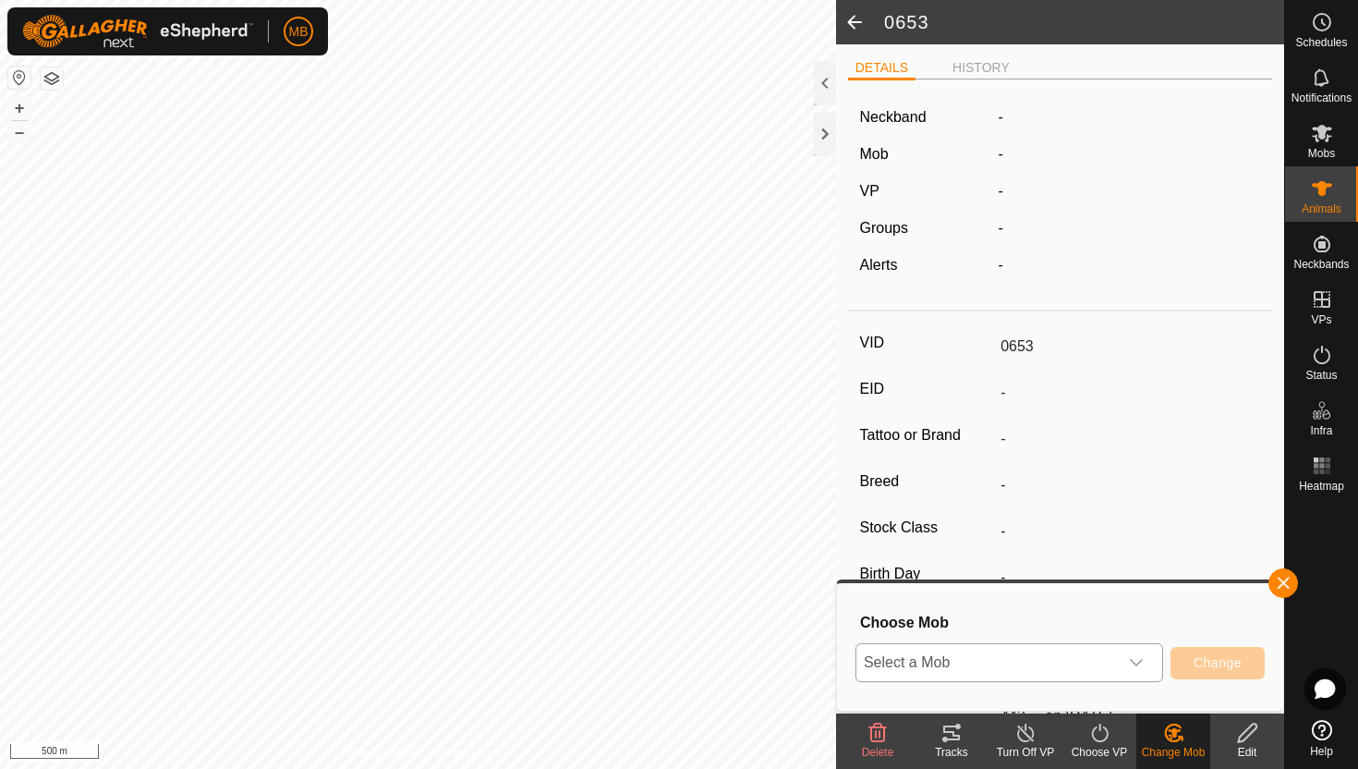
click at [1141, 663] on icon "dropdown trigger" at bounding box center [1136, 662] width 15 height 15
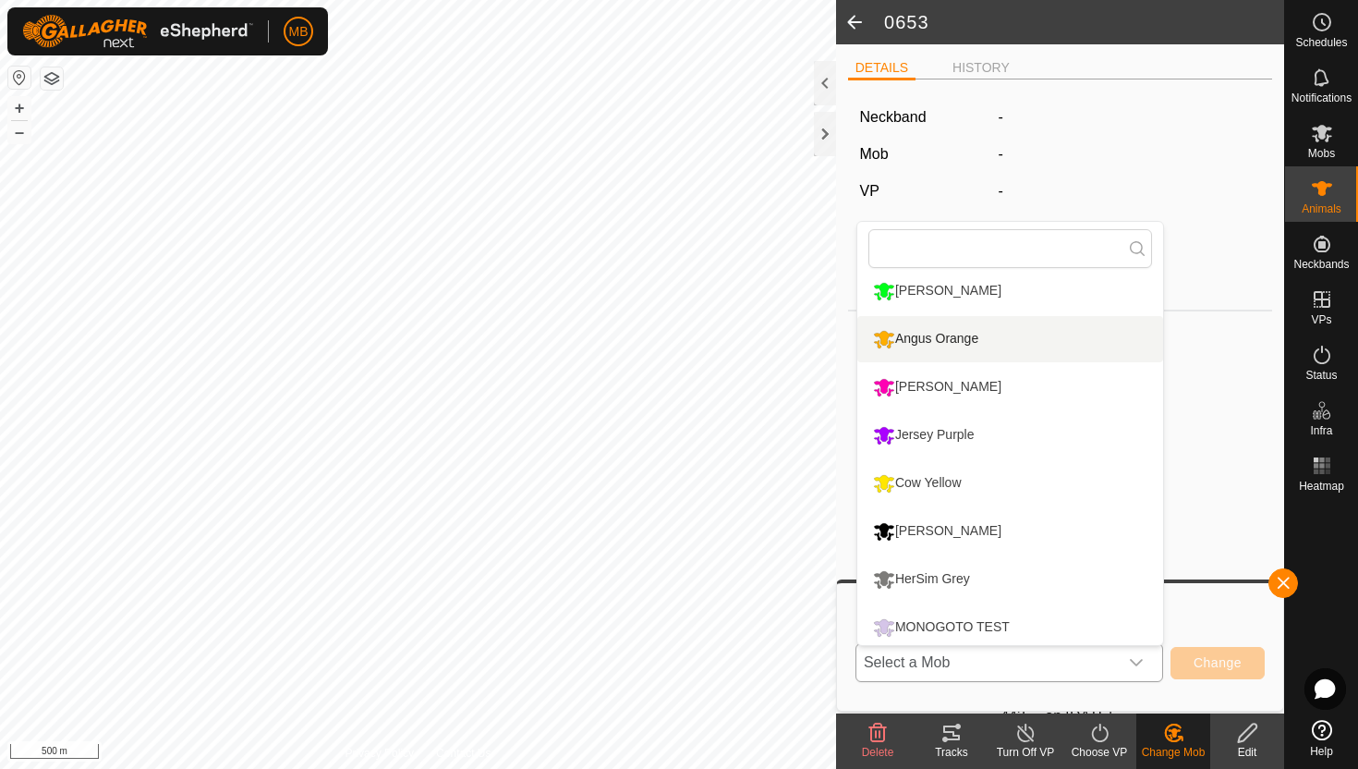
scroll to position [205, 0]
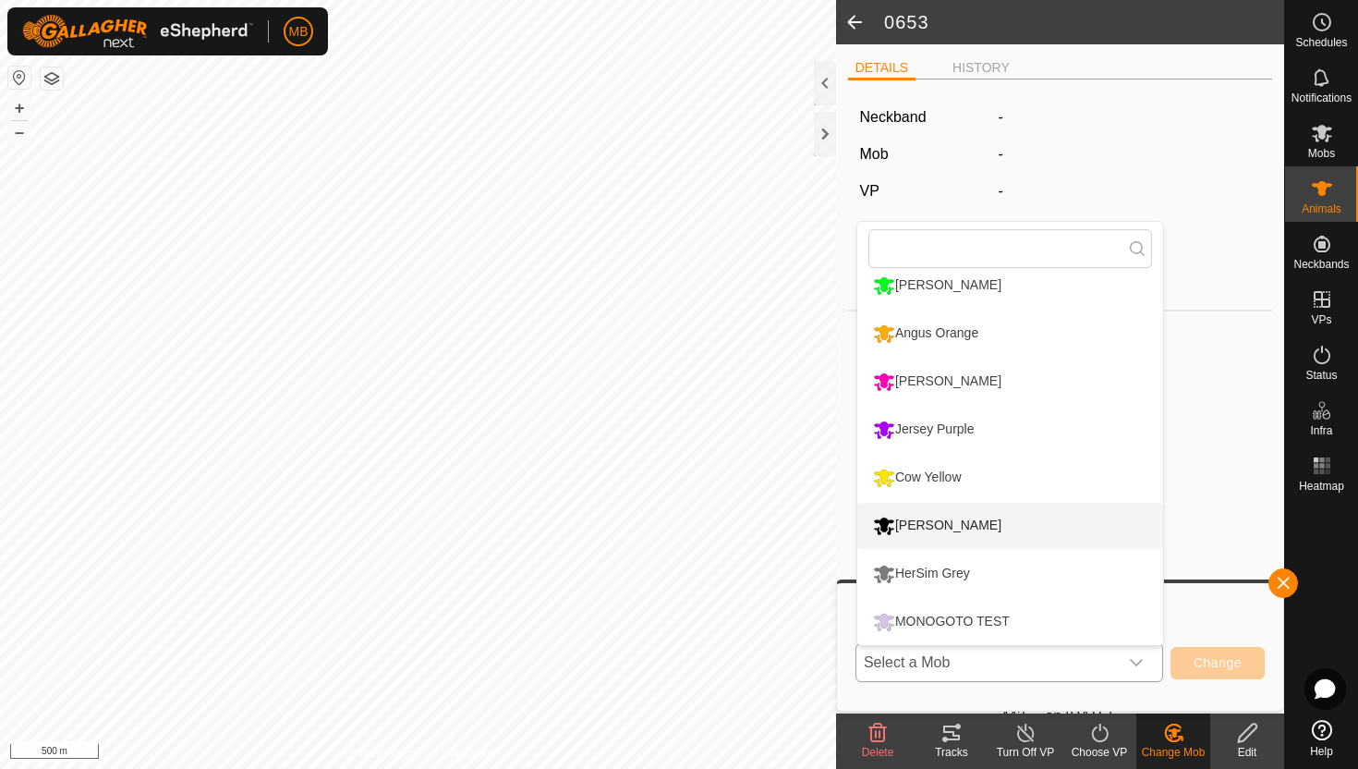
click at [982, 524] on li "[PERSON_NAME]" at bounding box center [1011, 526] width 306 height 46
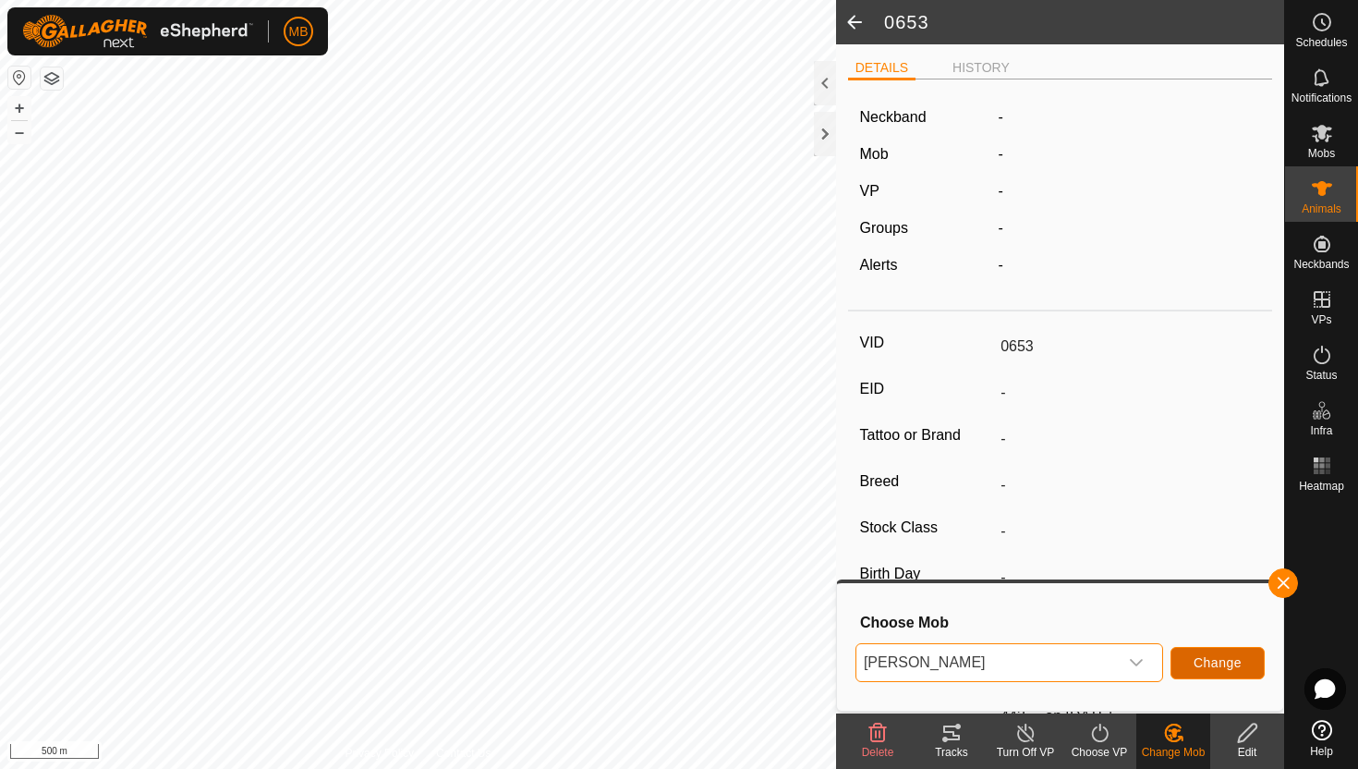
click at [1226, 660] on span "Change" at bounding box center [1218, 662] width 48 height 15
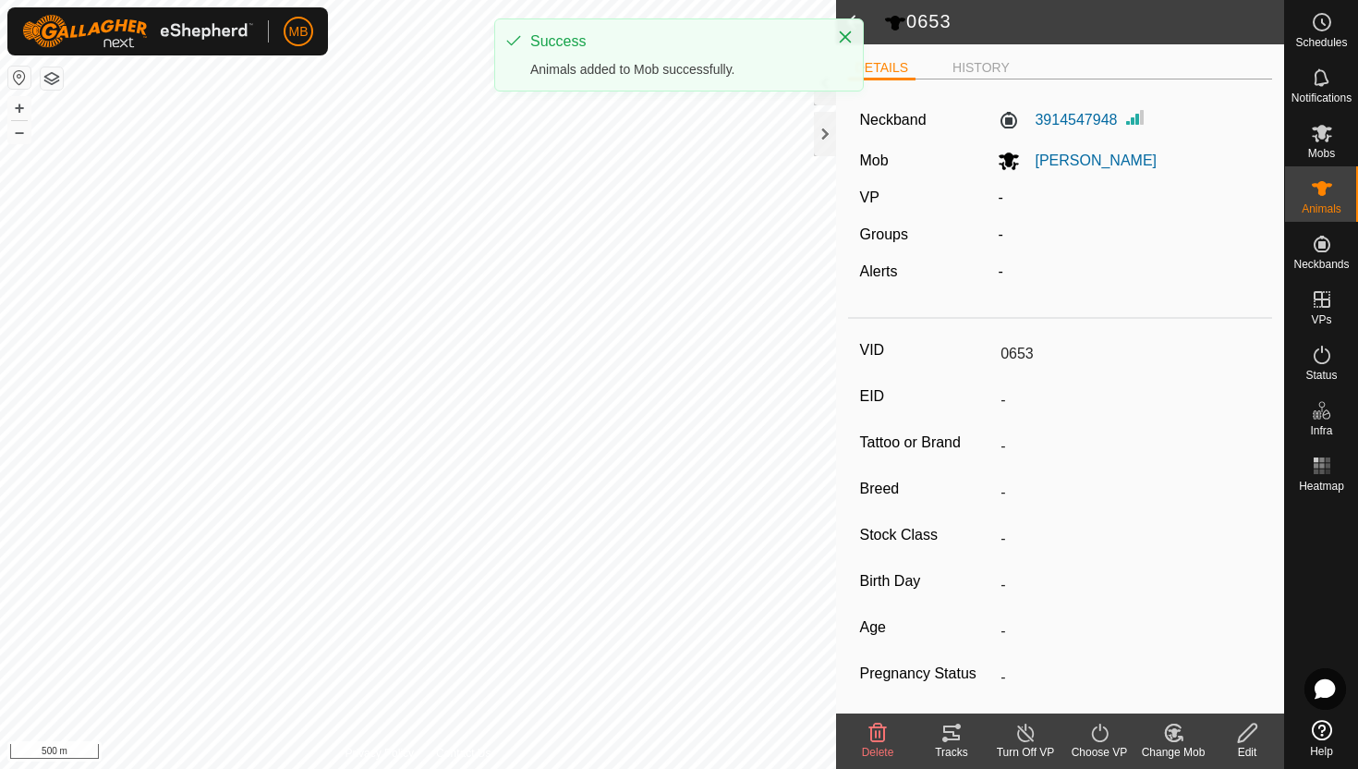
click at [1105, 732] on icon at bounding box center [1100, 733] width 23 height 22
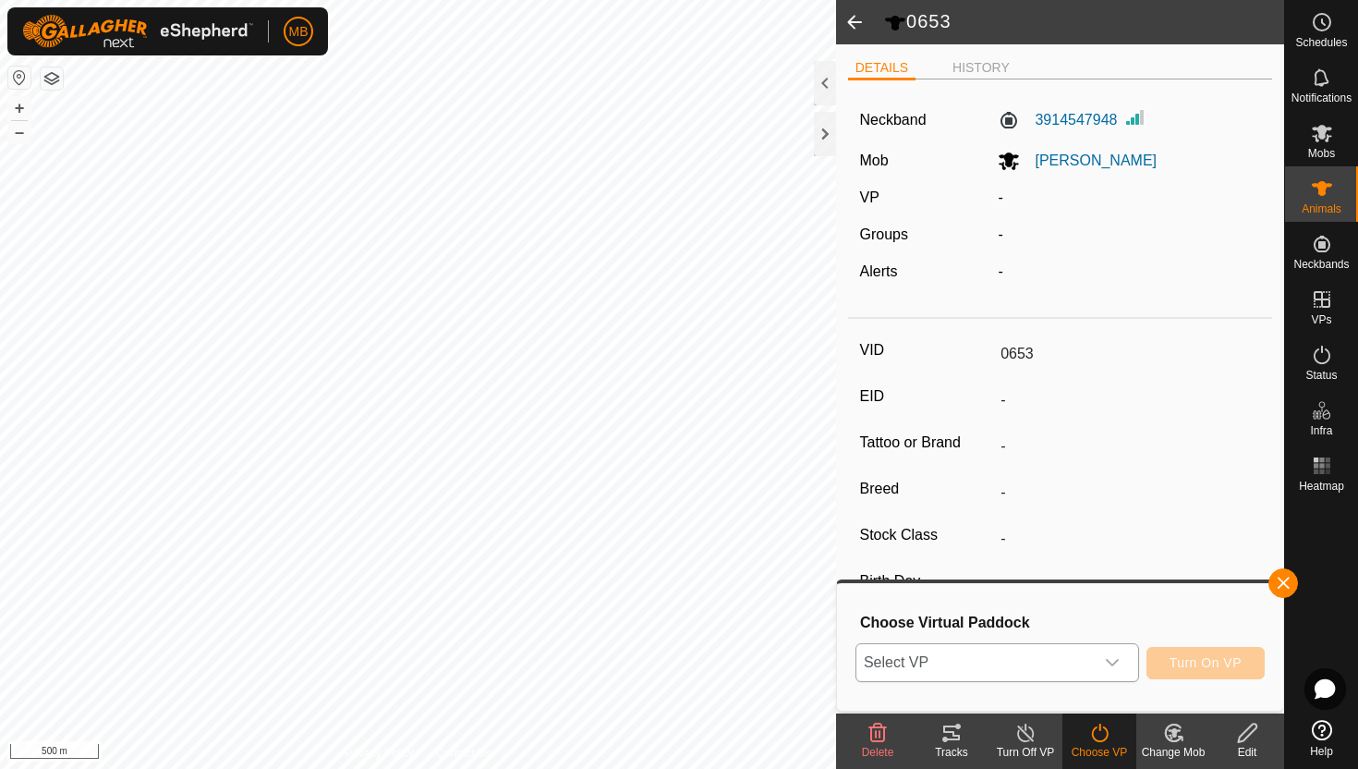
click at [1114, 655] on icon "dropdown trigger" at bounding box center [1112, 662] width 15 height 15
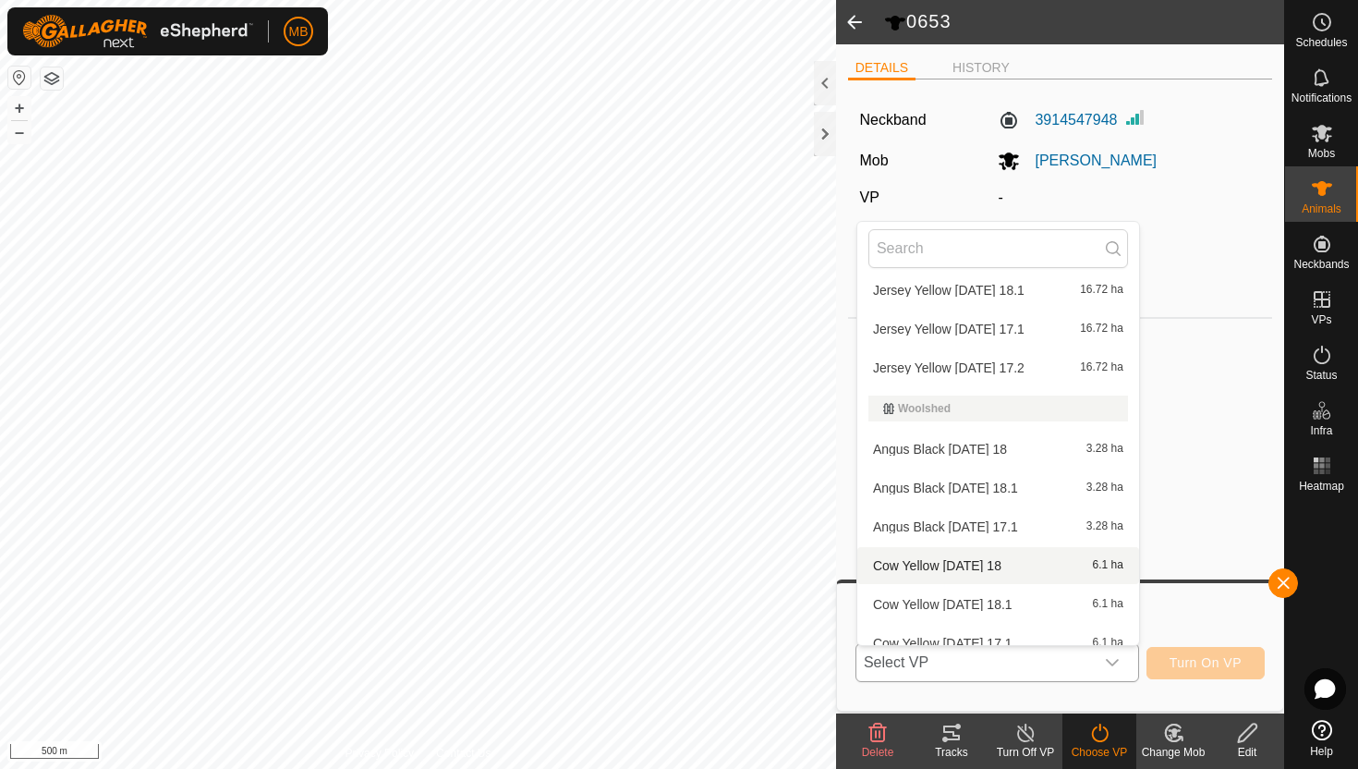
scroll to position [1055, 0]
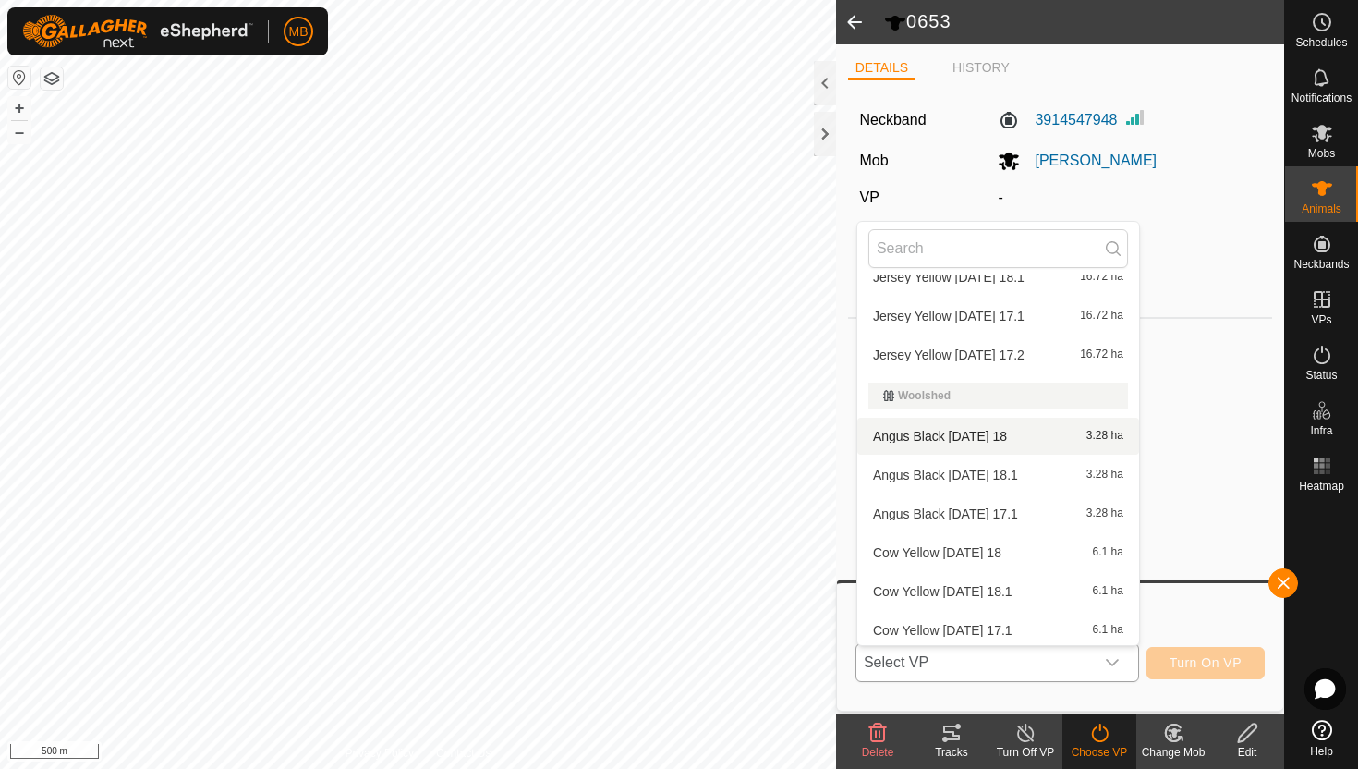
click at [1033, 435] on li "Angus Black Monday 18 3.28 ha" at bounding box center [999, 436] width 282 height 37
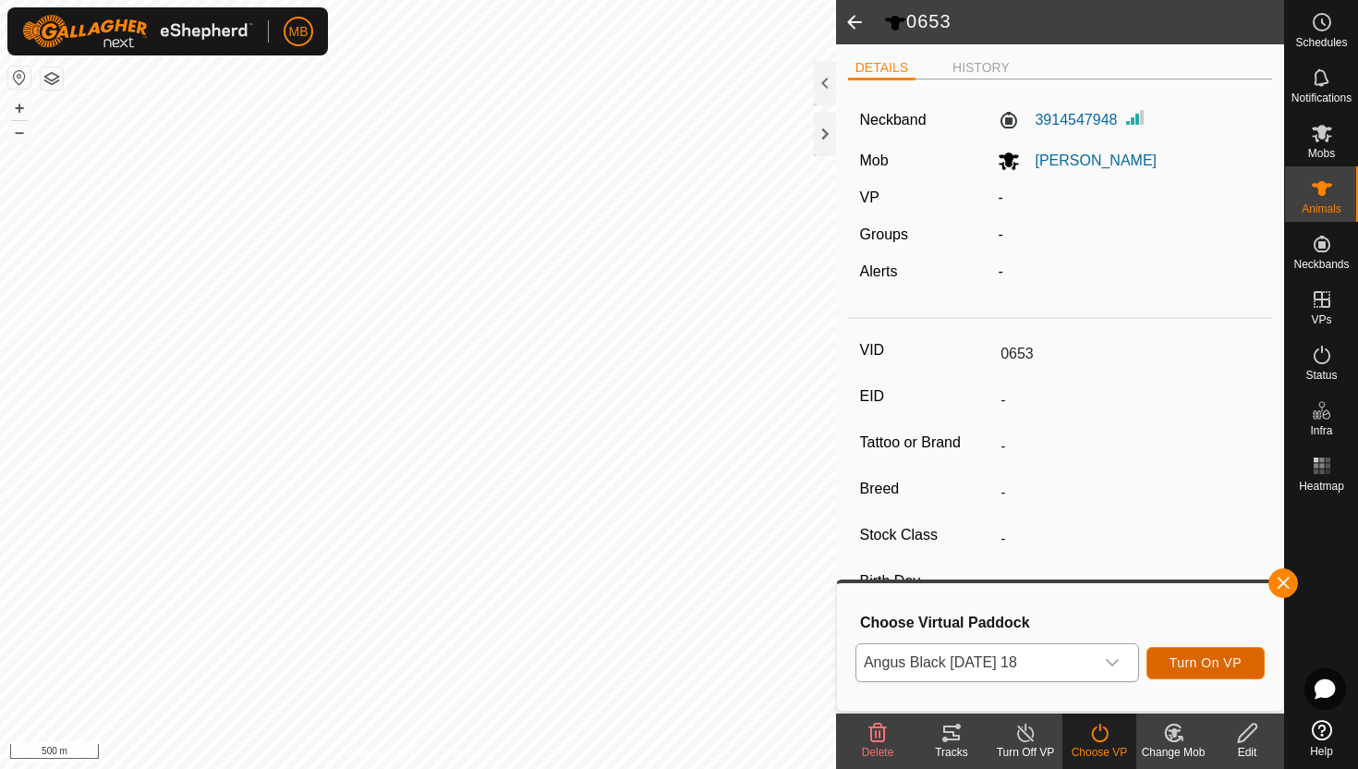
click at [1243, 657] on button "Turn On VP" at bounding box center [1206, 663] width 118 height 32
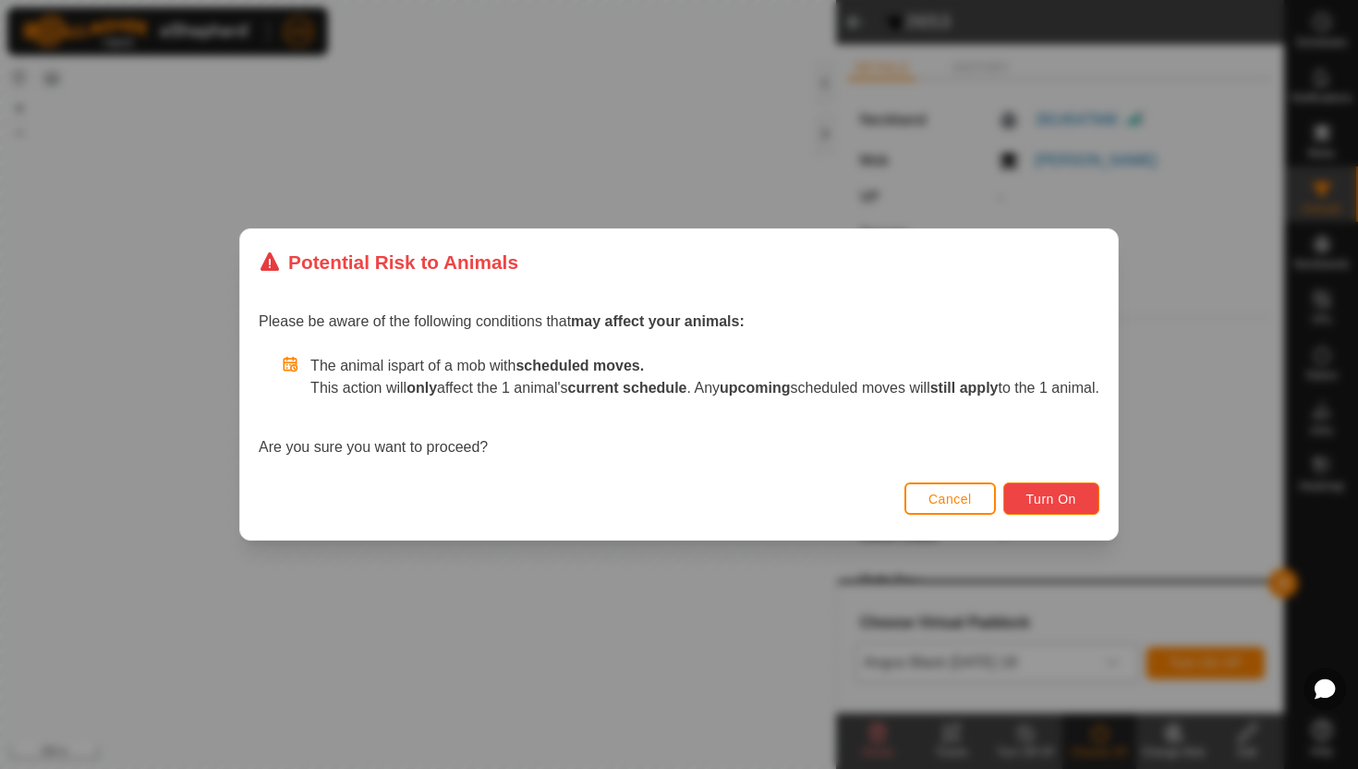
click at [1077, 498] on span "Turn On" at bounding box center [1052, 499] width 50 height 15
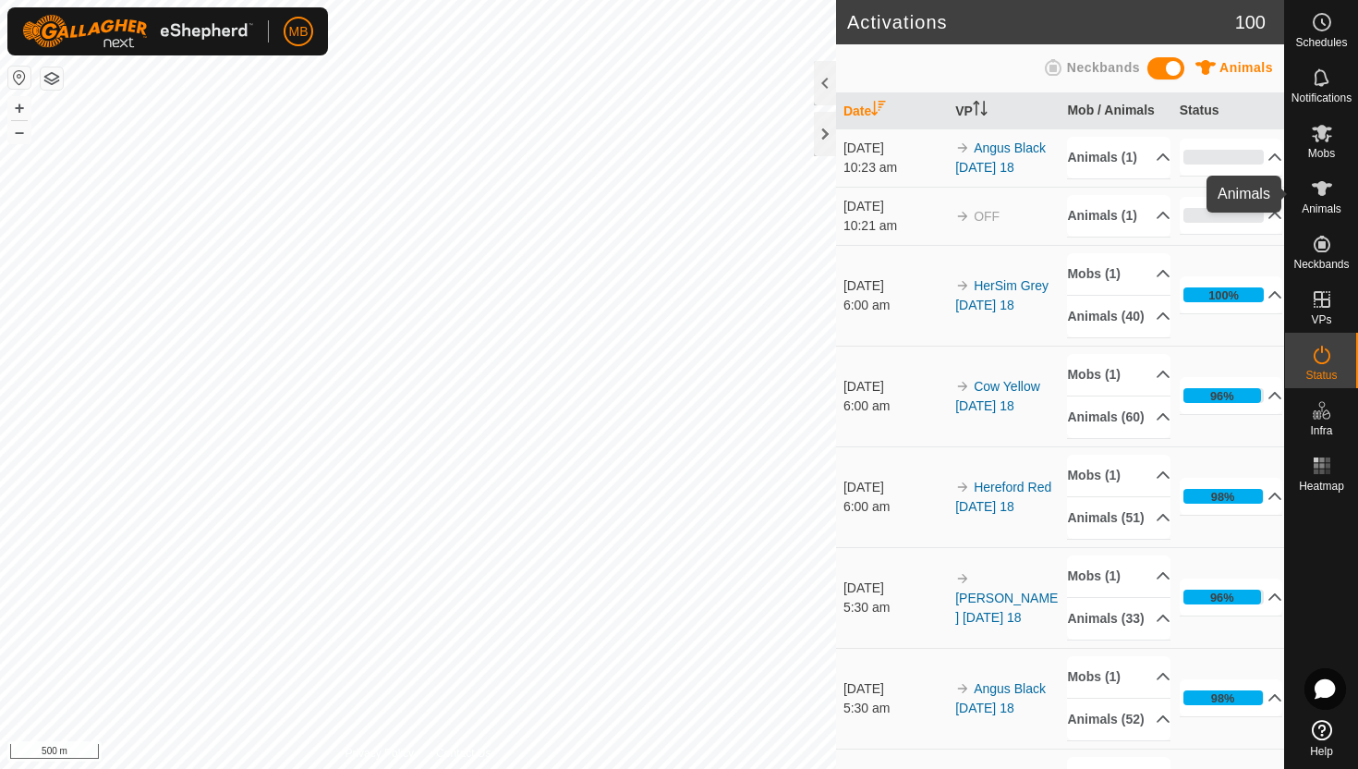
click at [1323, 185] on icon at bounding box center [1322, 188] width 20 height 15
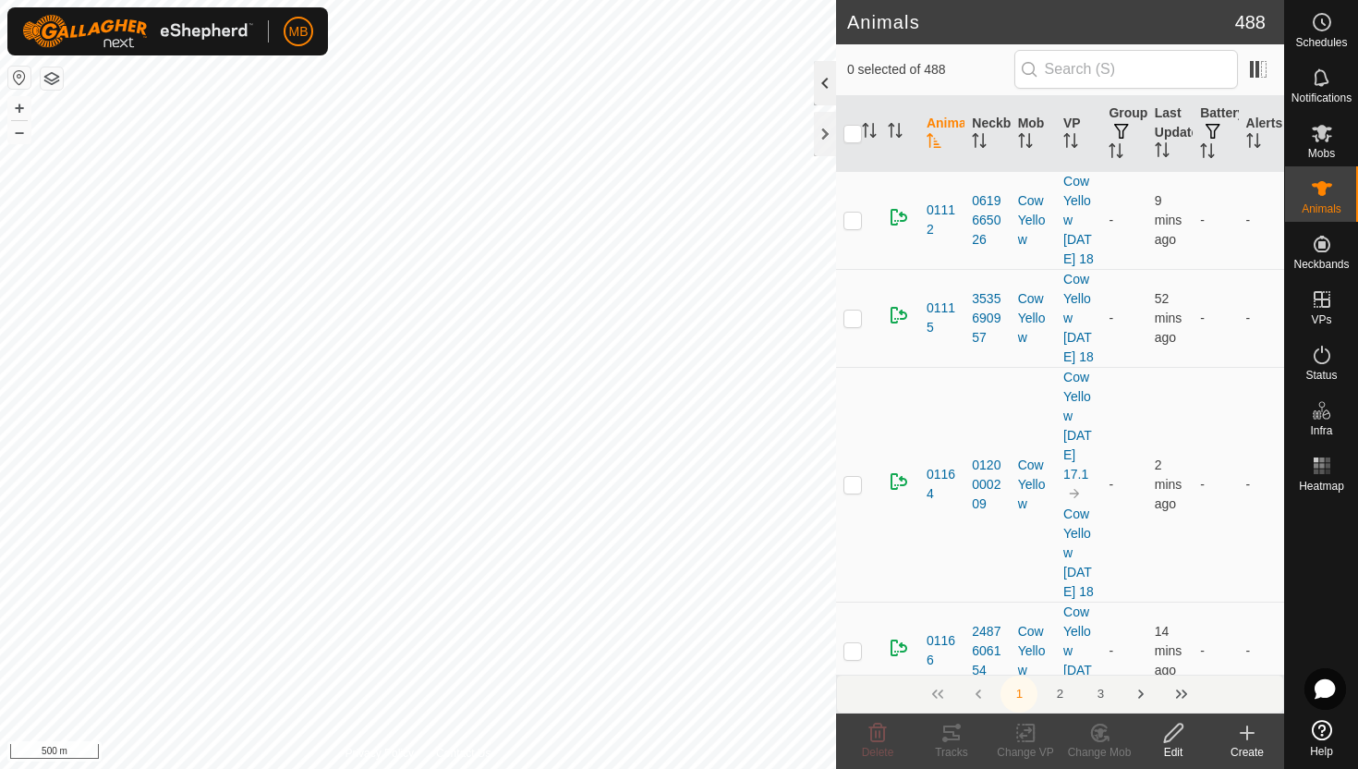
click at [822, 80] on div at bounding box center [825, 83] width 22 height 44
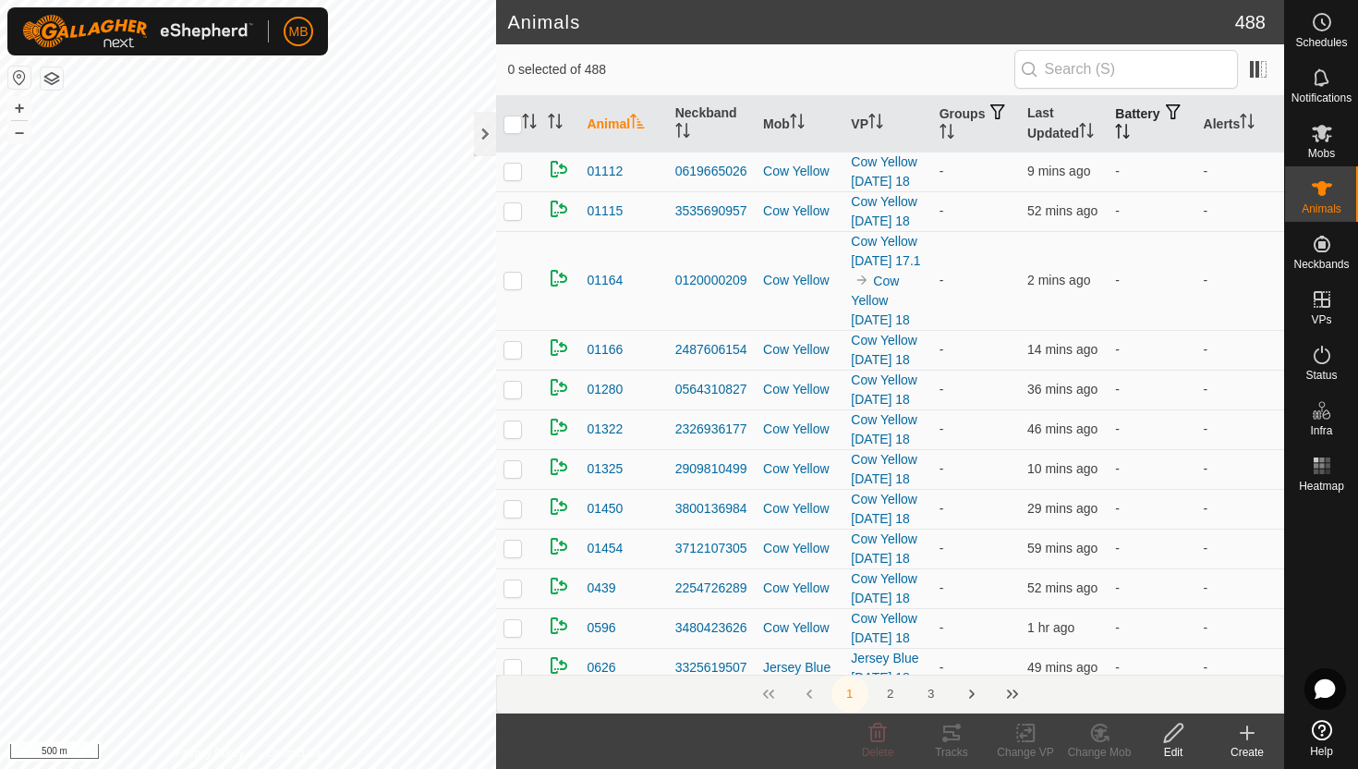
click at [1130, 130] on icon "Activate to sort" at bounding box center [1122, 131] width 15 height 15
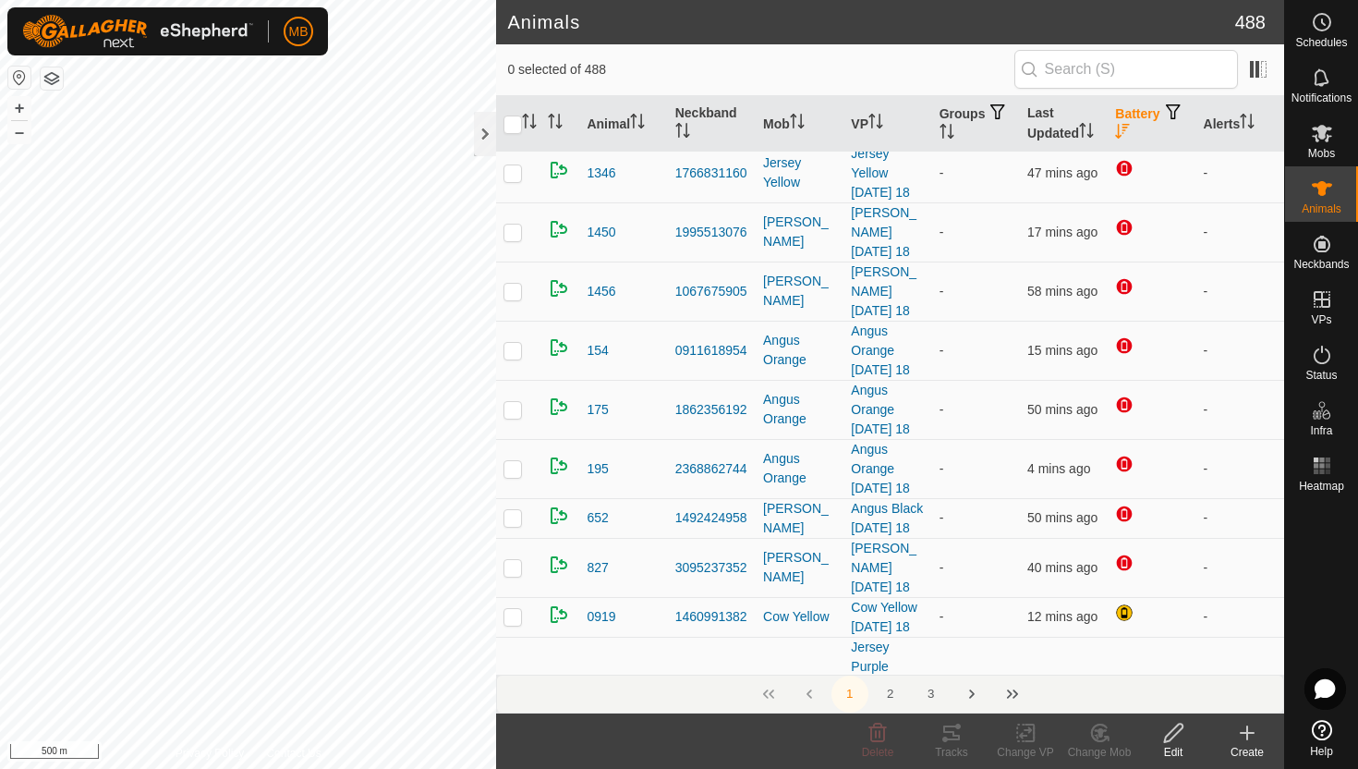
scroll to position [377, 0]
click at [30, 101] on button "+" at bounding box center [19, 108] width 22 height 22
